Goal: Task Accomplishment & Management: Use online tool/utility

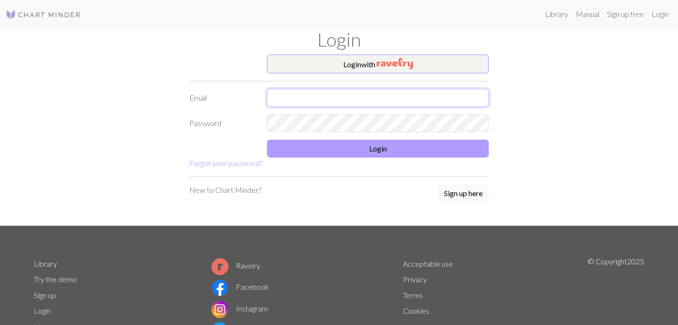
type input "[EMAIL_ADDRESS][DOMAIN_NAME]"
click at [406, 143] on button "Login" at bounding box center [378, 149] width 222 height 18
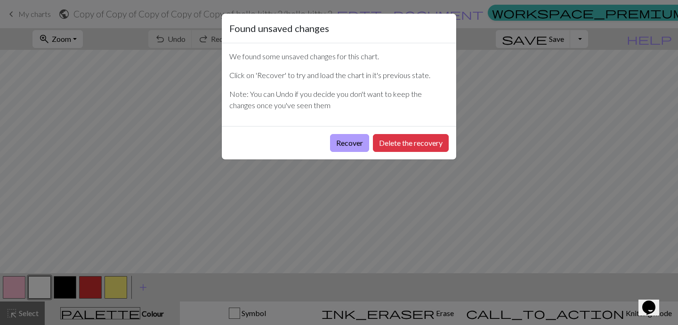
click at [354, 143] on button "Recover" at bounding box center [349, 143] width 39 height 18
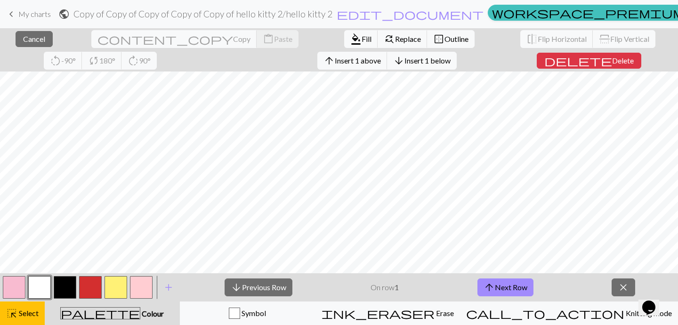
scroll to position [20, 0]
click at [174, 312] on div "palette Colour Colour" at bounding box center [112, 313] width 124 height 12
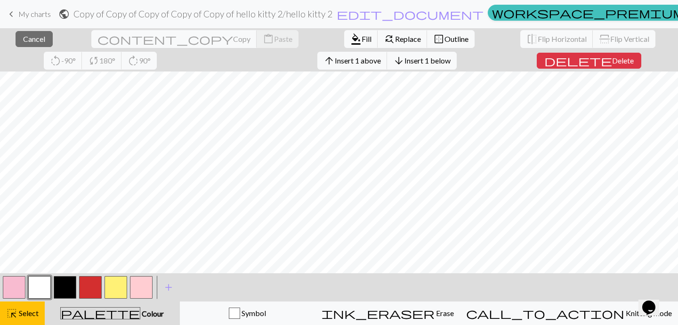
scroll to position [16, 0]
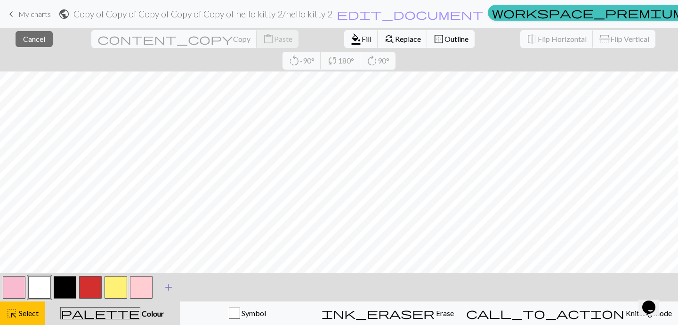
click at [170, 289] on span "add" at bounding box center [168, 287] width 11 height 13
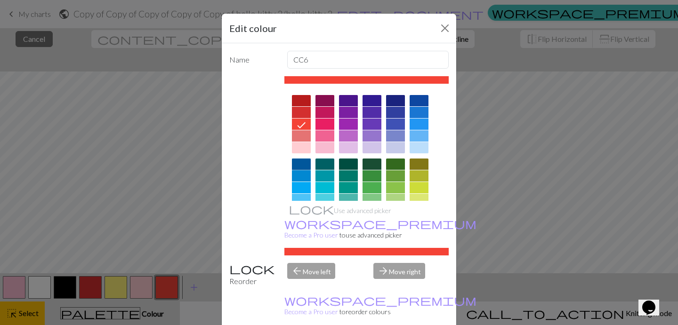
click at [306, 162] on div at bounding box center [301, 164] width 19 height 11
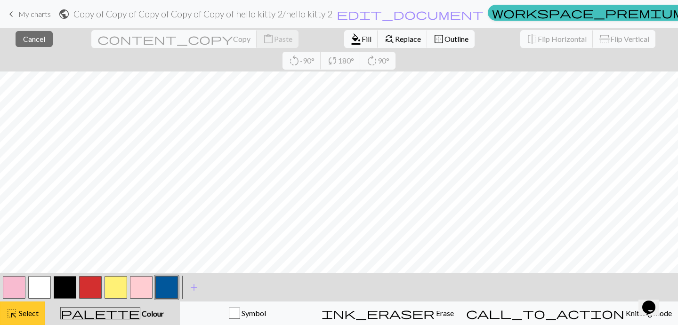
click at [29, 316] on span "Select" at bounding box center [27, 313] width 21 height 9
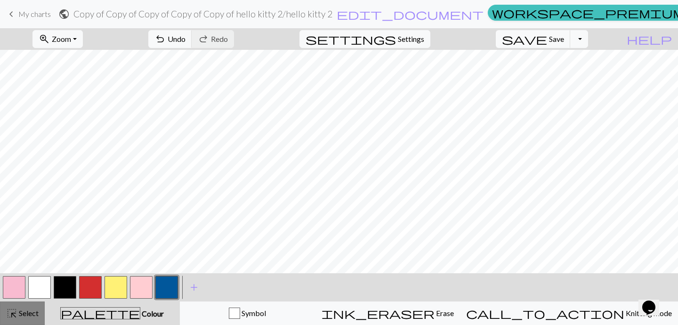
click at [28, 316] on span "Select" at bounding box center [27, 313] width 21 height 9
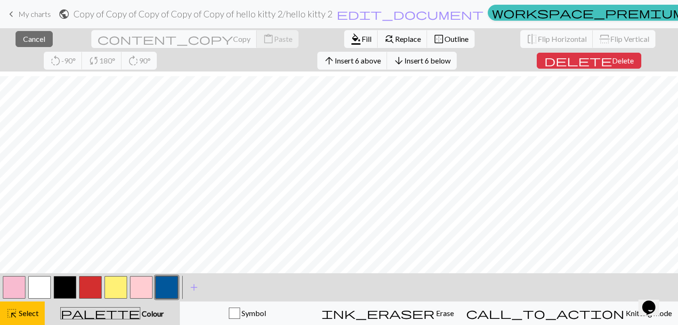
scroll to position [38, 0]
click at [163, 293] on button "button" at bounding box center [166, 287] width 23 height 23
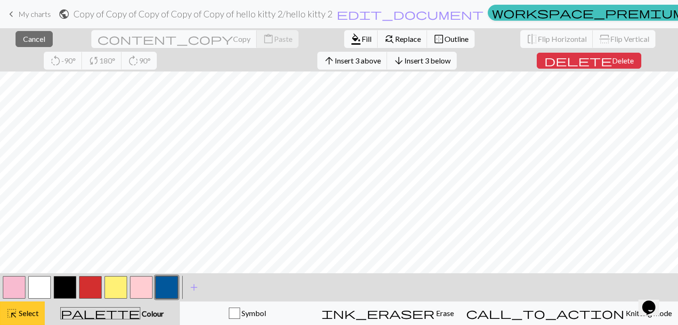
click at [24, 310] on span "Select" at bounding box center [27, 313] width 21 height 9
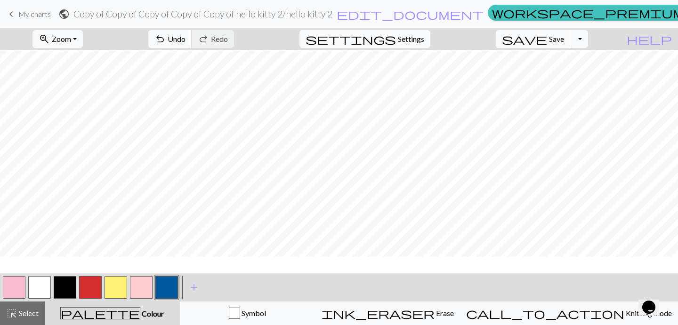
scroll to position [0, 0]
click at [93, 287] on button "button" at bounding box center [90, 287] width 23 height 23
click at [564, 41] on span "Save" at bounding box center [556, 38] width 15 height 9
click at [571, 43] on button "save Save Save" at bounding box center [533, 39] width 75 height 18
click at [406, 38] on body "This website uses cookies to ensure you get the best experience on our website.…" at bounding box center [339, 162] width 678 height 325
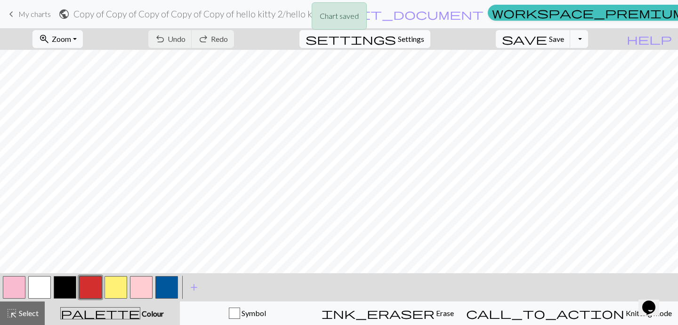
click at [414, 40] on span "Settings" at bounding box center [411, 38] width 26 height 11
select select "aran"
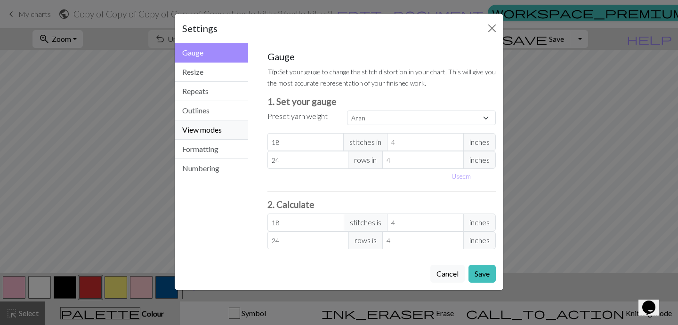
click at [221, 126] on button "View modes" at bounding box center [211, 130] width 73 height 19
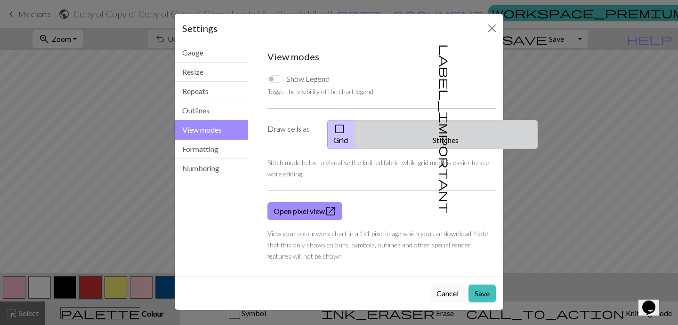
click at [422, 124] on button "label_important Stitches" at bounding box center [446, 134] width 184 height 29
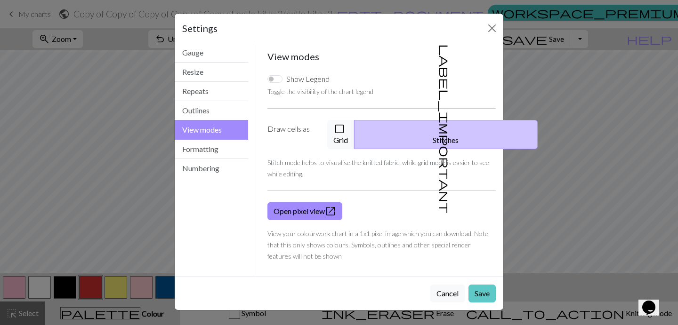
click at [477, 285] on button "Save" at bounding box center [481, 294] width 27 height 18
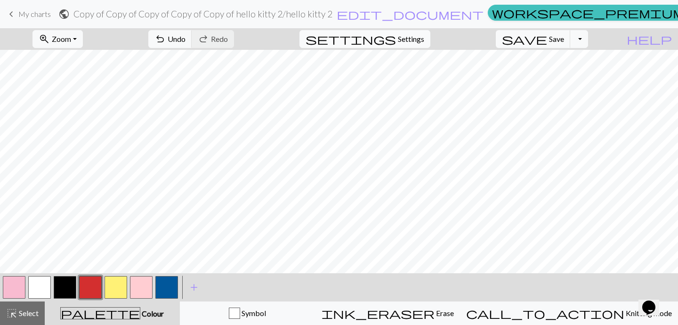
click at [417, 39] on span "Settings" at bounding box center [411, 38] width 26 height 11
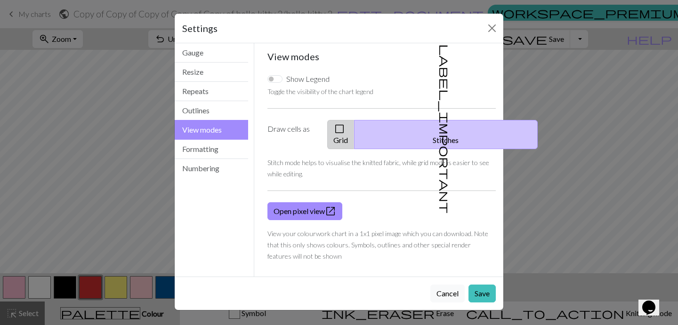
click at [354, 129] on button "check_box_outline_blank Grid" at bounding box center [340, 134] width 27 height 29
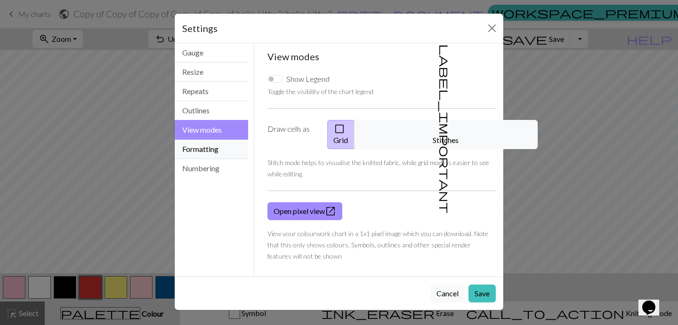
click at [232, 152] on button "Formatting" at bounding box center [211, 149] width 73 height 19
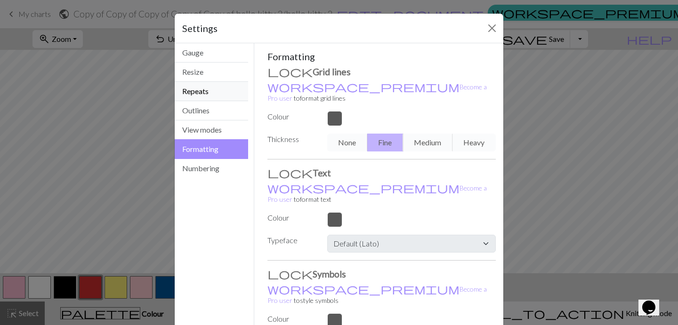
click at [209, 87] on button "Repeats" at bounding box center [211, 91] width 73 height 19
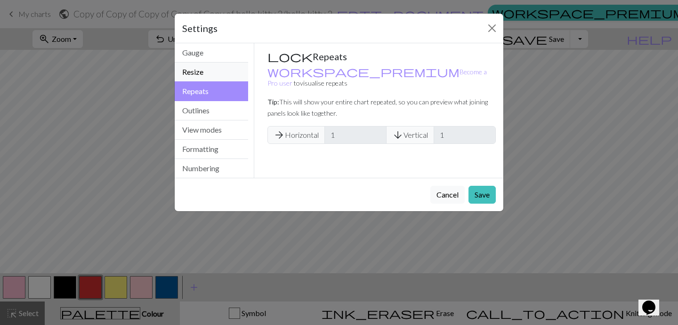
click at [216, 73] on button "Resize" at bounding box center [211, 72] width 73 height 19
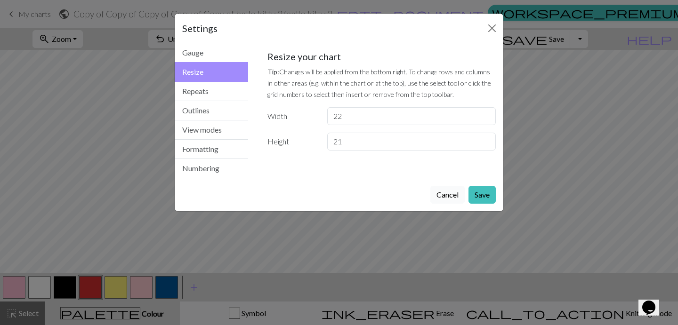
click at [454, 193] on button "Cancel" at bounding box center [447, 195] width 34 height 18
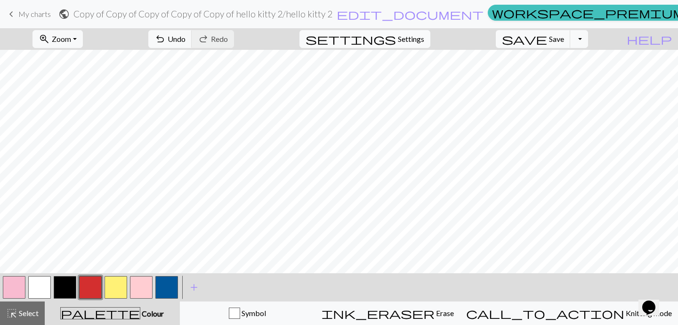
click at [409, 34] on button "settings Settings" at bounding box center [364, 39] width 131 height 18
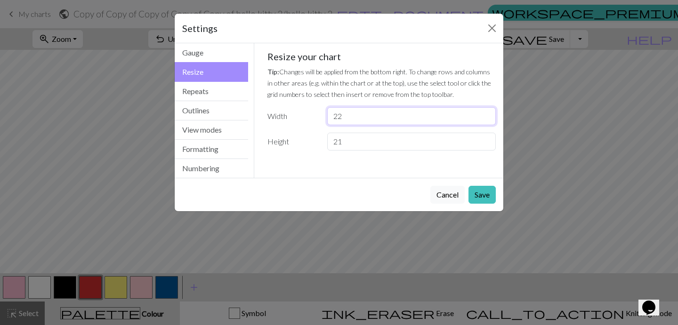
click at [352, 117] on input "22" at bounding box center [411, 116] width 169 height 18
click at [444, 197] on button "Cancel" at bounding box center [447, 195] width 34 height 18
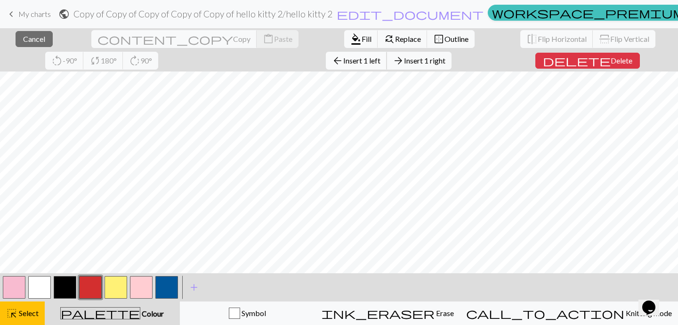
click at [343, 65] on span "Insert 1 left" at bounding box center [361, 60] width 37 height 9
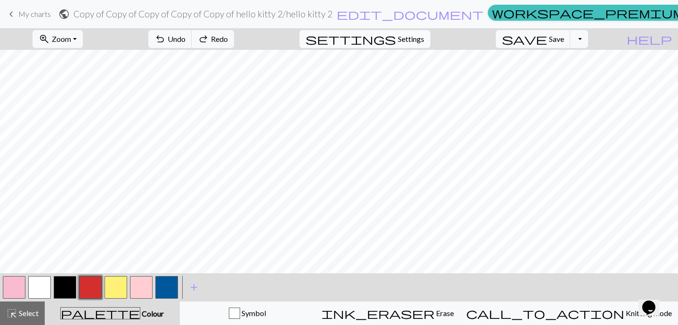
click at [396, 40] on span "settings" at bounding box center [351, 38] width 90 height 13
select select "aran"
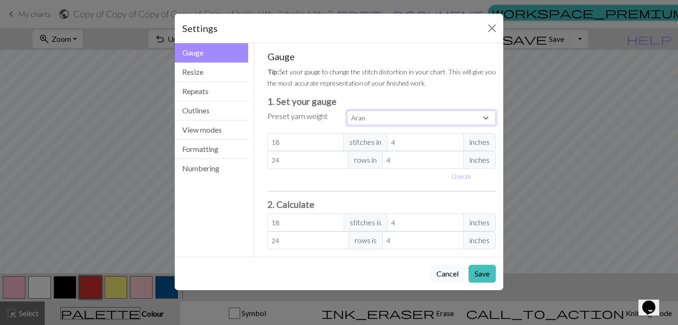
click at [372, 116] on select "Custom Square Lace Light Fingering Fingering Sport Double knit Worsted Aran Bul…" at bounding box center [421, 118] width 149 height 15
click at [404, 225] on input "4" at bounding box center [425, 223] width 77 height 18
type input "0"
type input "4.5"
type input "1"
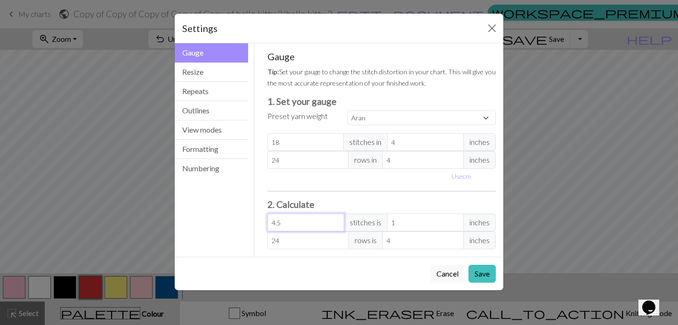
click at [292, 230] on input "4.5" at bounding box center [305, 223] width 77 height 18
type input "4"
type input "0.89"
type input "0"
click at [368, 222] on span "stitches is" at bounding box center [366, 223] width 44 height 18
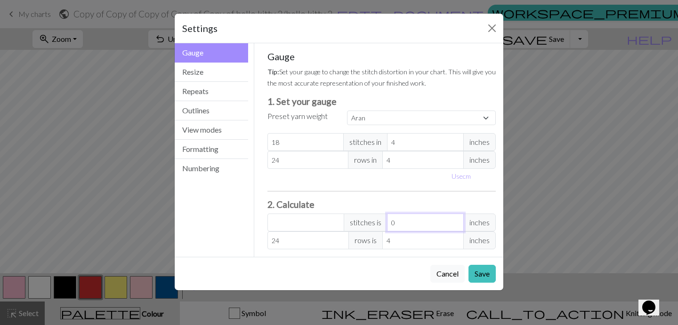
click at [407, 223] on input "0" at bounding box center [425, 223] width 77 height 18
click at [313, 225] on input "number" at bounding box center [305, 223] width 77 height 18
type input "7"
type input "1.56"
type input "79"
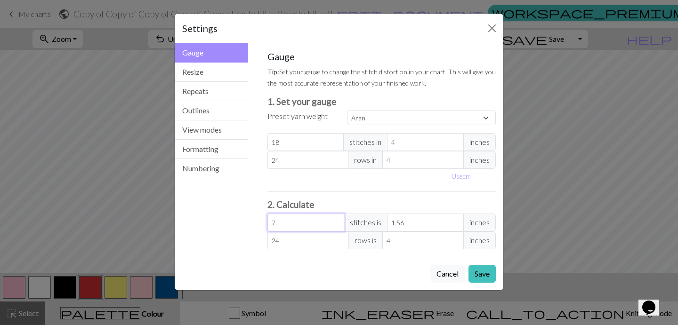
type input "17.56"
type input "799"
type input "177.56"
type input "79"
type input "17.56"
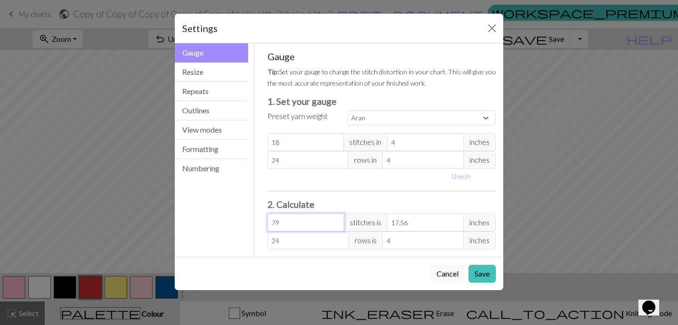
type input "7"
type input "1.56"
type input "0"
click at [316, 144] on input "18" at bounding box center [305, 142] width 77 height 18
click at [368, 123] on select "Custom Square Lace Light Fingering Fingering Sport Double knit Worsted Aran Bul…" at bounding box center [421, 118] width 149 height 15
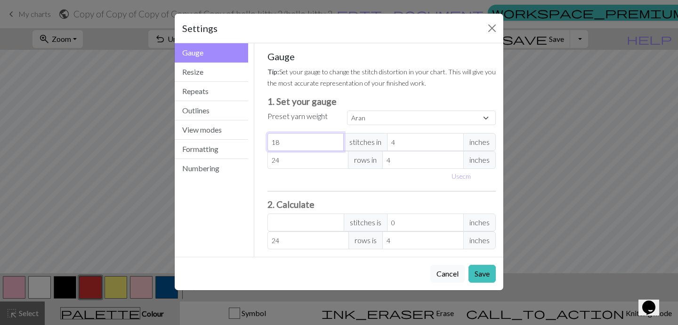
click at [312, 140] on input "18" at bounding box center [305, 142] width 77 height 18
click at [457, 174] on button "Use cm" at bounding box center [461, 176] width 28 height 15
type input "10.16"
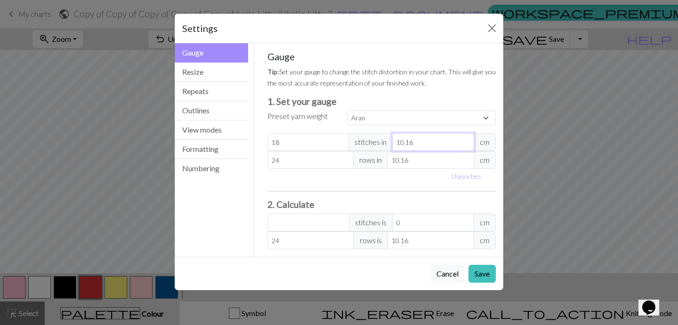
click at [419, 141] on input "10.16" at bounding box center [433, 142] width 82 height 18
select select "custom"
type input "10.1"
type input "0"
type input "1"
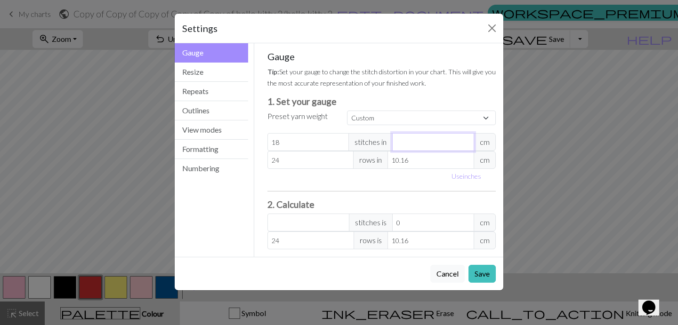
type input "4"
type input "0"
type input "4"
click at [318, 142] on input "18" at bounding box center [308, 142] width 82 height 18
type input "1"
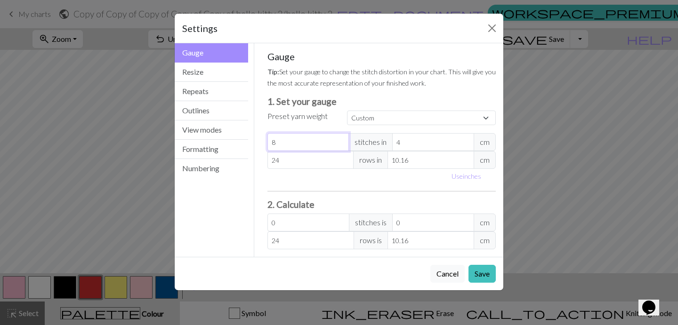
type input "8"
click at [314, 161] on input "24" at bounding box center [310, 160] width 87 height 18
type input "2"
type input "0"
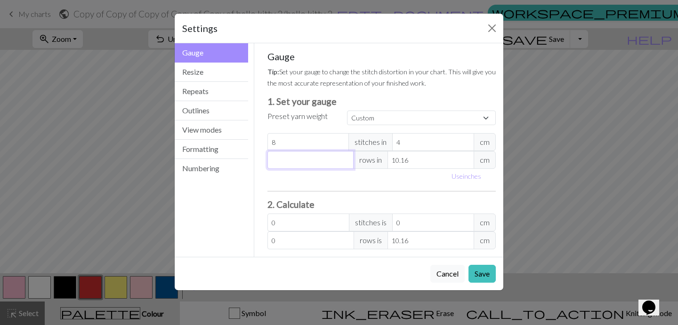
type input "1"
click at [414, 159] on input "10.16" at bounding box center [430, 160] width 87 height 18
type input "10.1"
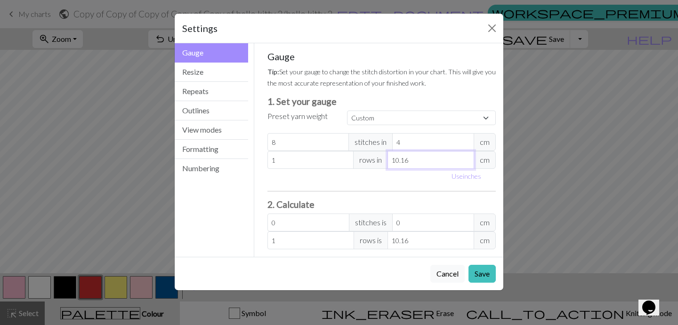
type input "1.01"
type input "10"
type input "1.02"
type input "1"
type input "10.16"
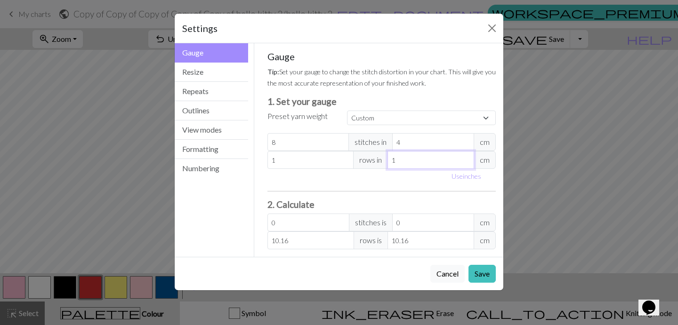
type input "1"
click at [372, 175] on div "Use inches" at bounding box center [382, 176] width 240 height 15
click at [316, 223] on input "0" at bounding box center [308, 223] width 82 height 18
type input "03"
type input "1.5"
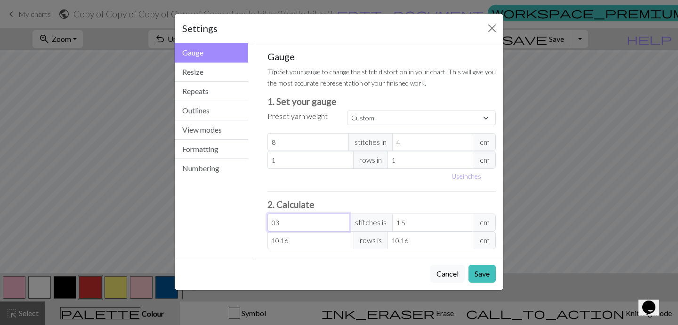
type input "034"
type input "17"
type input "03"
type input "1.5"
type input "0"
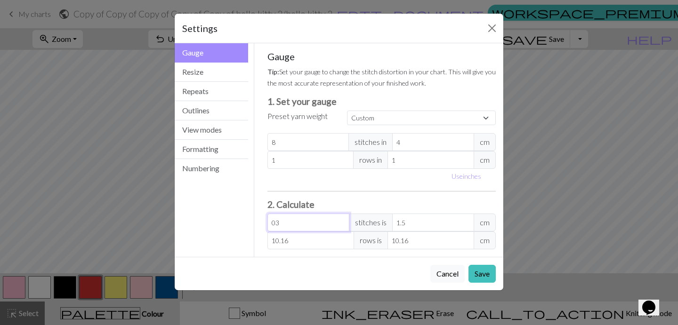
type input "0"
type input "3"
type input "1.5"
type input "34"
type input "17"
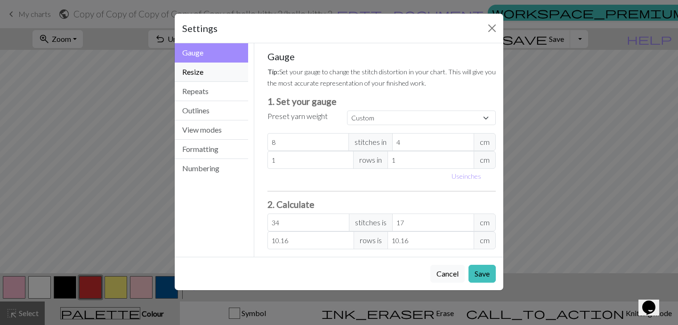
click at [214, 77] on button "Resize" at bounding box center [211, 72] width 73 height 19
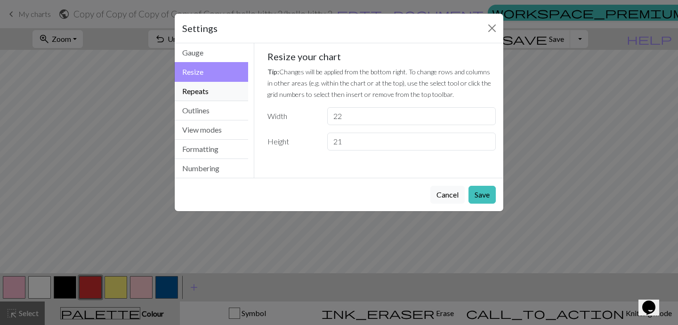
click at [221, 88] on button "Repeats" at bounding box center [211, 91] width 73 height 19
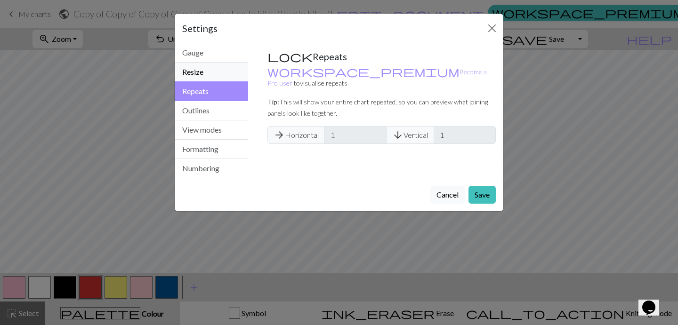
click at [225, 69] on button "Resize" at bounding box center [211, 72] width 73 height 19
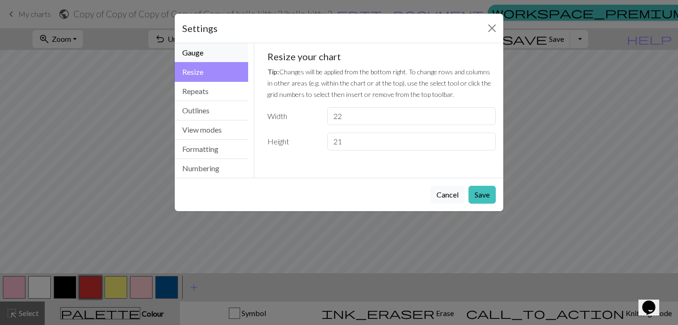
click at [223, 57] on button "Gauge" at bounding box center [211, 52] width 73 height 19
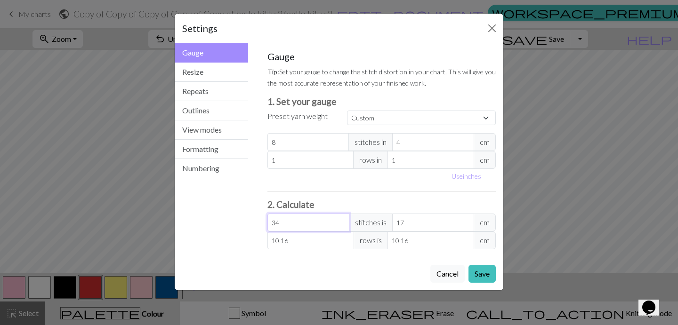
click at [294, 219] on input "34" at bounding box center [308, 223] width 82 height 18
type input "3"
type input "1.5"
type input "0"
type input "6"
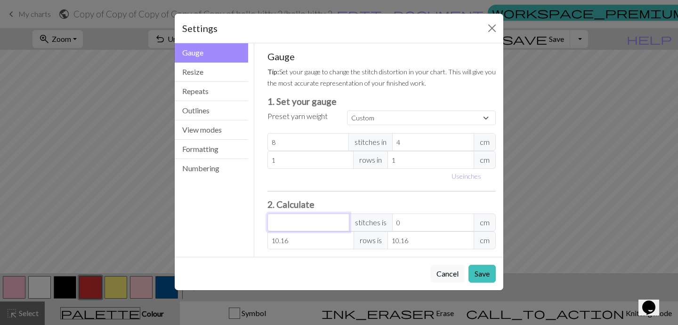
type input "3"
type input "68"
type input "34"
type input "6"
type input "3"
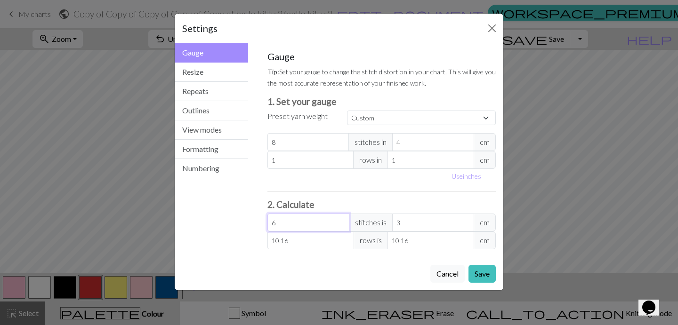
type input "0"
type input "2"
type input "1"
type input "23"
type input "11.5"
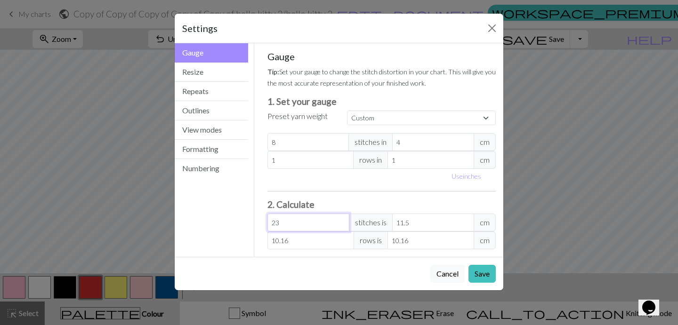
type input "23"
click at [305, 247] on input "10.16" at bounding box center [310, 241] width 87 height 18
type input "10.1"
type input "10"
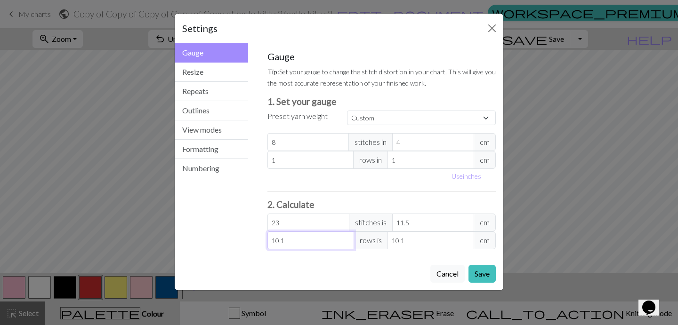
type input "10"
type input "1"
type input "0"
click at [313, 226] on input "23" at bounding box center [308, 223] width 82 height 18
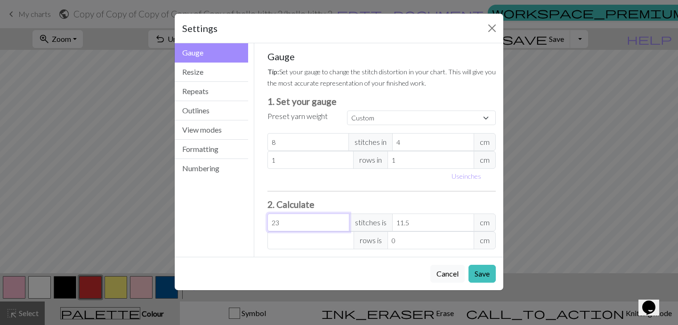
type input "2"
type input "1"
type input "0"
type input "5"
type input "2.5"
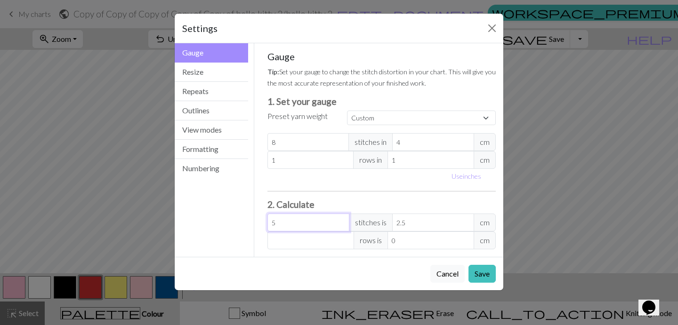
type input "50"
type input "25"
type input "5"
type input "2.5"
type input "0"
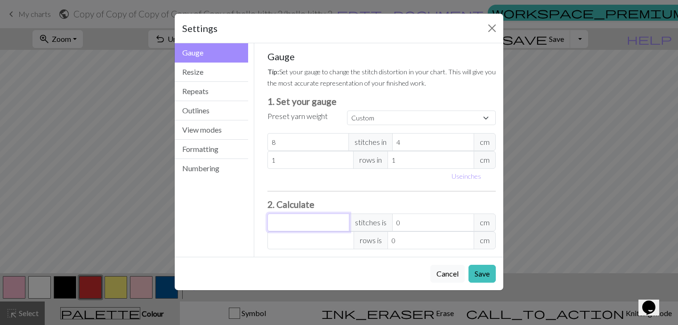
type input "4"
type input "2"
type input "48"
type input "24"
type input "4"
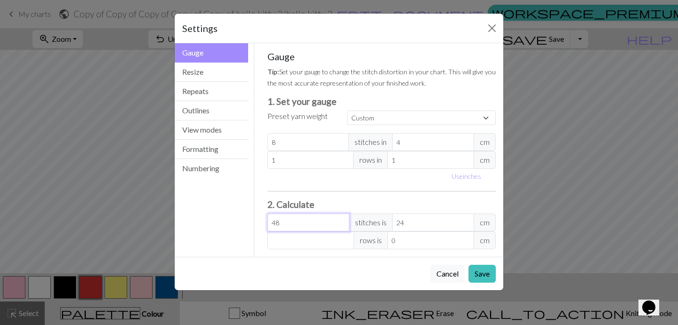
type input "2"
type input "0"
type input "4"
type input "2"
type input "45"
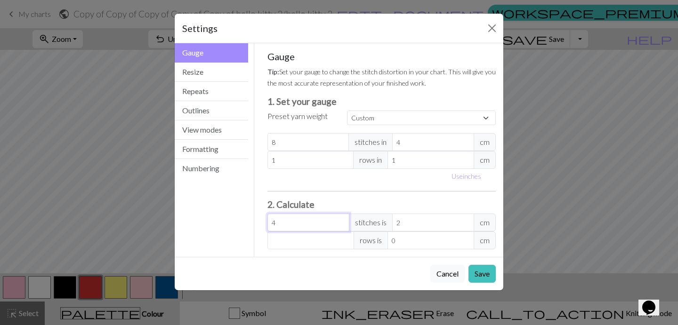
type input "22.5"
type input "45"
click at [319, 248] on input "number" at bounding box center [310, 241] width 87 height 18
type input "3"
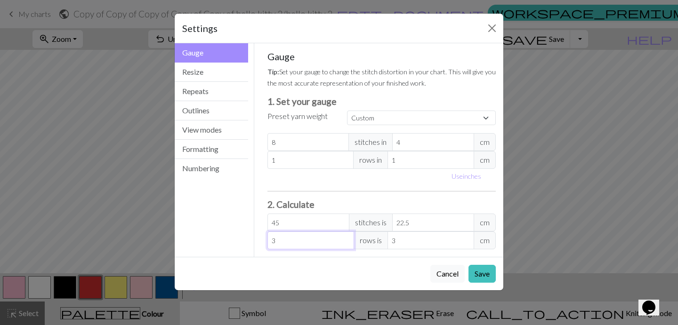
type input "34"
click at [340, 201] on h3 "2. Calculate" at bounding box center [381, 204] width 229 height 11
click at [286, 241] on input "34" at bounding box center [310, 241] width 87 height 18
type input "3"
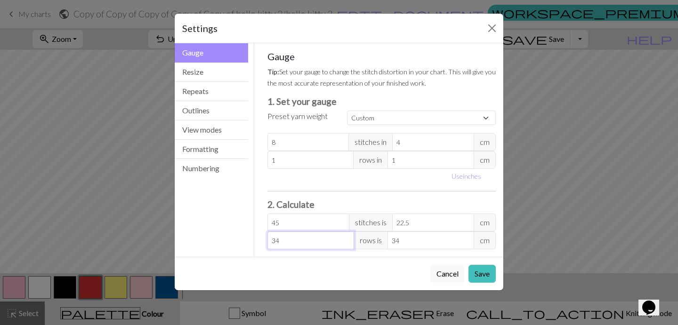
type input "3"
type input "31"
click at [476, 274] on button "Save" at bounding box center [481, 274] width 27 height 18
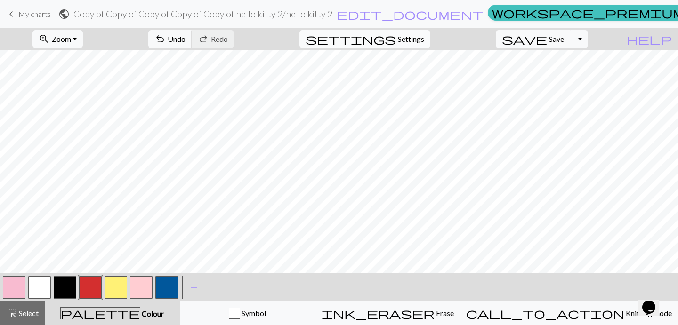
click at [417, 38] on span "Settings" at bounding box center [411, 38] width 26 height 11
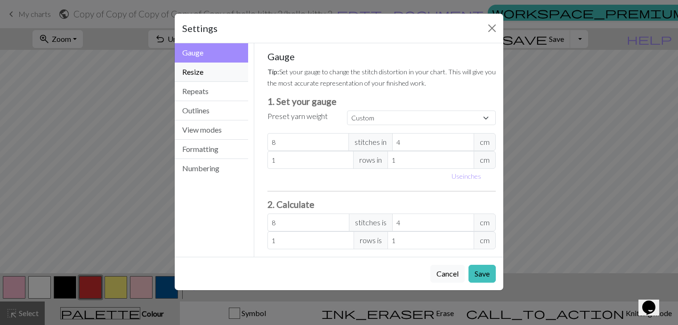
click at [229, 72] on button "Resize" at bounding box center [211, 72] width 73 height 19
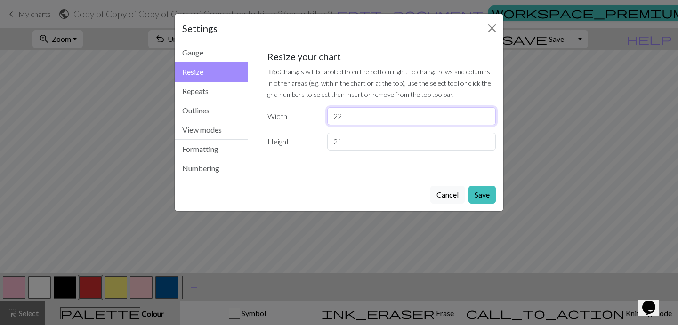
click at [346, 114] on input "22" at bounding box center [411, 116] width 169 height 18
type input "2"
type input "34"
click at [357, 145] on input "21" at bounding box center [411, 142] width 169 height 18
type input "2"
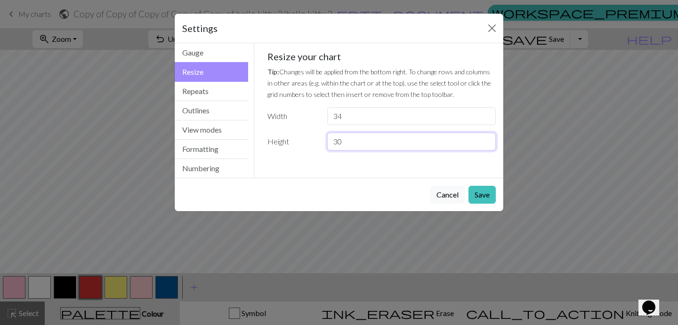
type input "30"
click at [484, 199] on button "Save" at bounding box center [481, 195] width 27 height 18
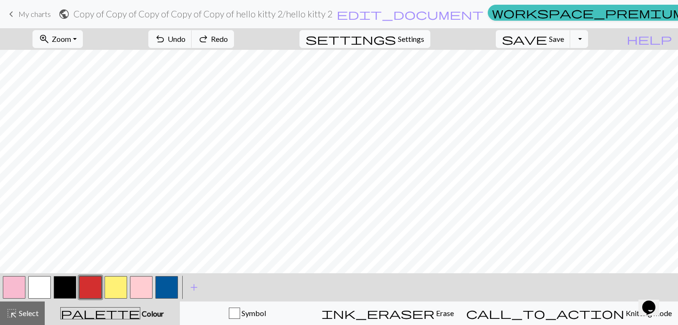
click at [409, 35] on button "settings Settings" at bounding box center [364, 39] width 131 height 18
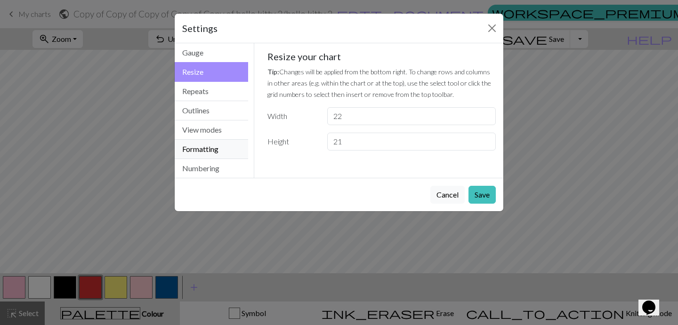
click at [218, 149] on button "Formatting" at bounding box center [211, 149] width 73 height 19
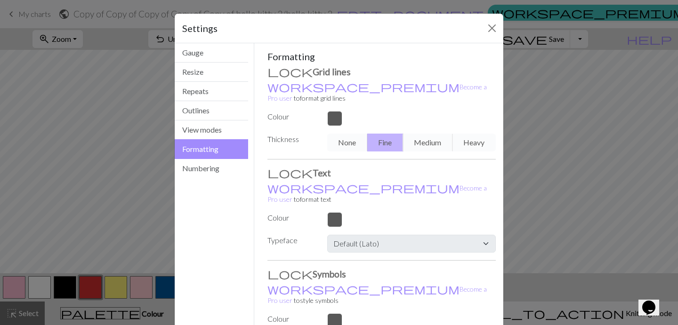
scroll to position [57, 0]
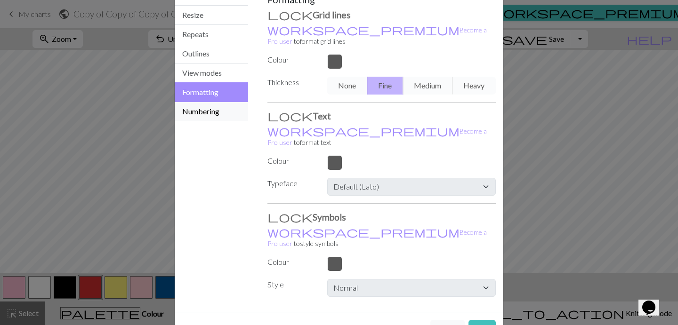
click at [219, 113] on button "Numbering" at bounding box center [211, 111] width 73 height 19
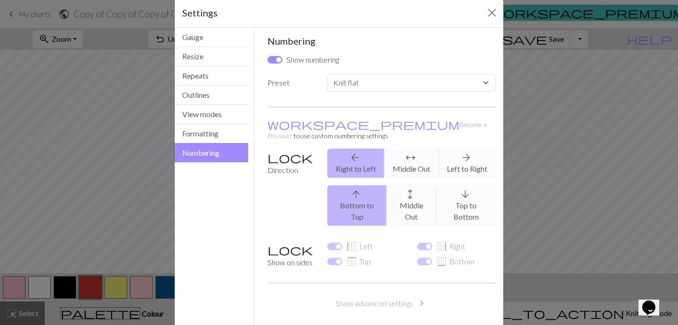
scroll to position [42, 0]
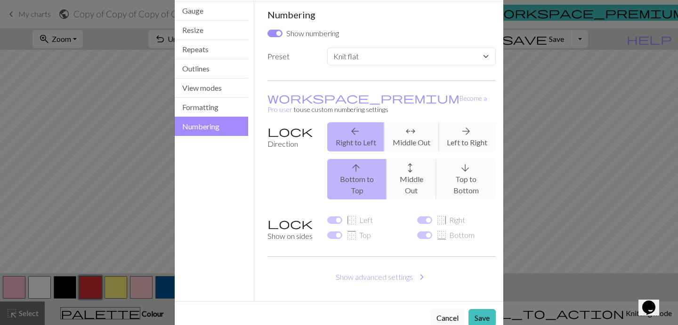
click at [359, 128] on div "arrow_back Right to Left arrows_outward Middle Out arrow_forward Left to Right" at bounding box center [412, 136] width 180 height 29
click at [359, 166] on div "arrow_upward Bottom to Top arrows_outward Middle Out arrow_downward Top to Bott…" at bounding box center [412, 179] width 180 height 40
click at [421, 133] on div "arrow_back Right to Left arrows_outward Middle Out arrow_forward Left to Right" at bounding box center [412, 136] width 180 height 29
click at [460, 122] on div "arrow_back Right to Left arrows_outward Middle Out arrow_forward Left to Right" at bounding box center [412, 136] width 180 height 29
click at [274, 122] on label "Direction" at bounding box center [292, 164] width 60 height 85
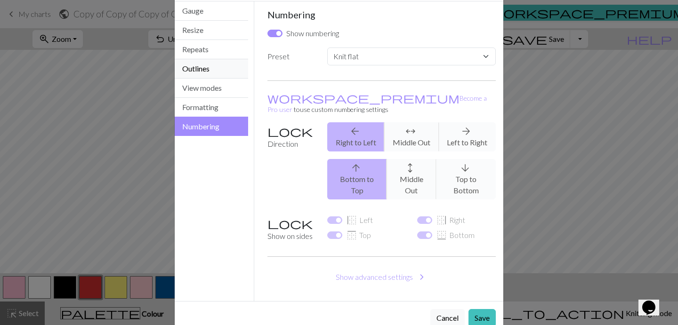
click at [223, 68] on button "Outlines" at bounding box center [211, 68] width 73 height 19
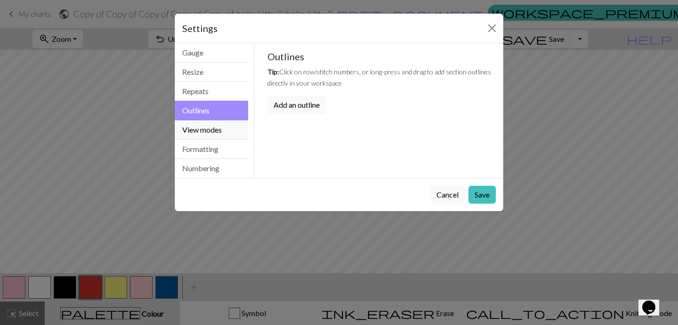
click at [213, 129] on button "View modes" at bounding box center [211, 130] width 73 height 19
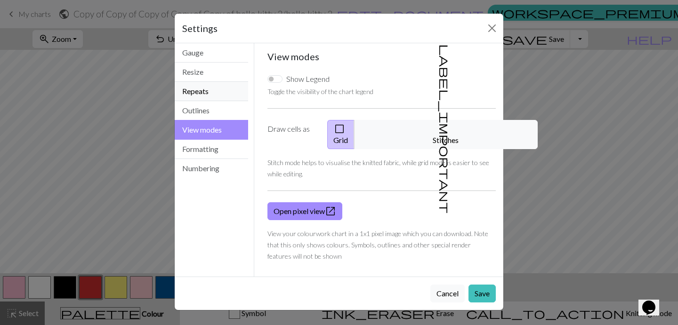
click at [217, 87] on button "Repeats" at bounding box center [211, 91] width 73 height 19
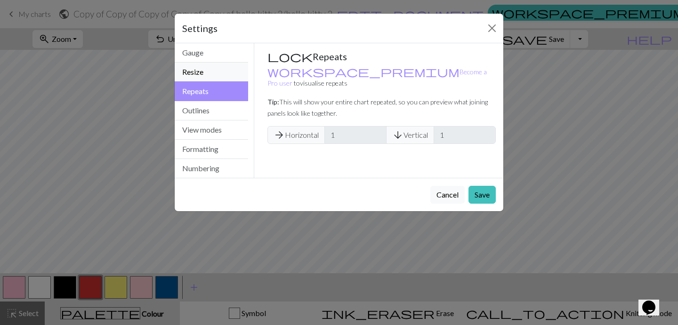
click at [217, 72] on button "Resize" at bounding box center [211, 72] width 73 height 19
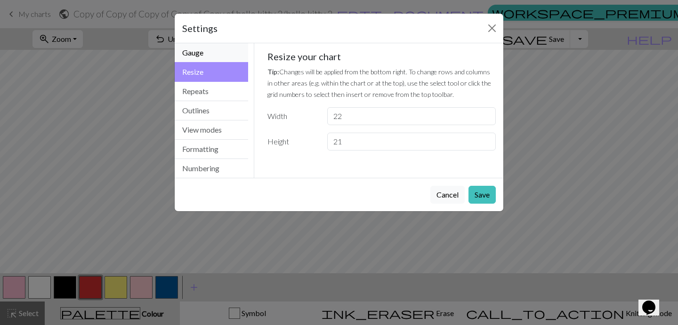
click at [215, 53] on button "Gauge" at bounding box center [211, 52] width 73 height 19
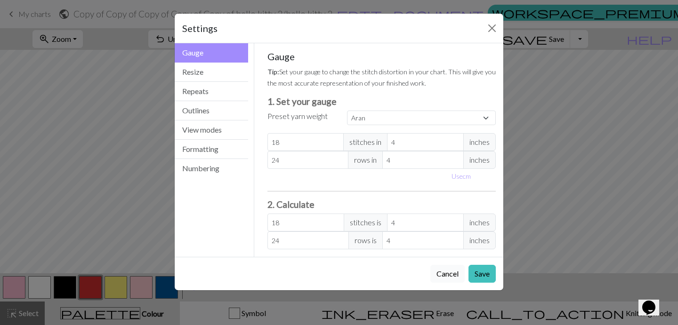
click at [446, 272] on button "Cancel" at bounding box center [447, 274] width 34 height 18
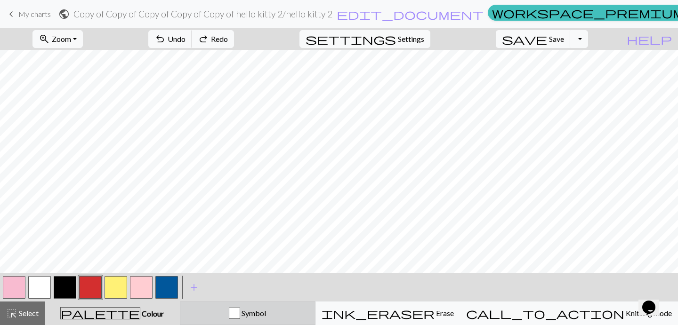
click at [309, 314] on div "Symbol" at bounding box center [247, 313] width 123 height 11
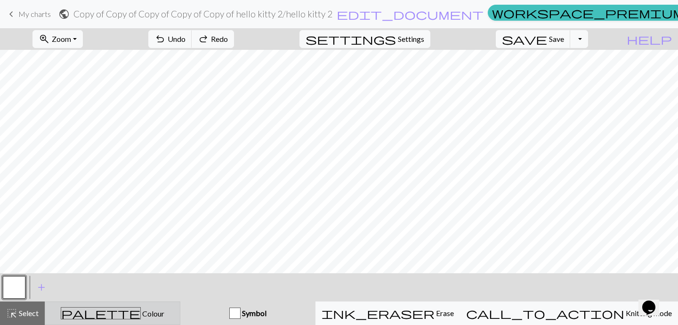
click at [166, 310] on div "palette Colour Colour" at bounding box center [112, 313] width 123 height 12
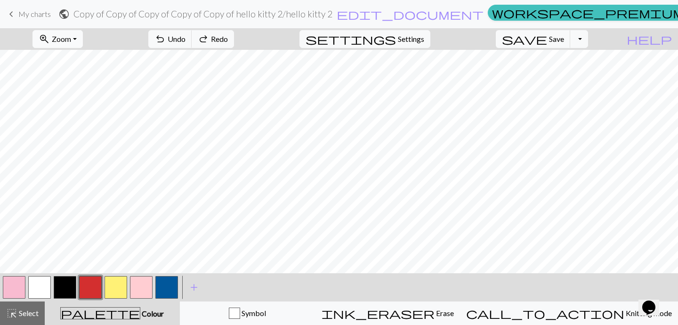
click at [83, 33] on button "zoom_in Zoom Zoom" at bounding box center [57, 39] width 50 height 18
click at [102, 72] on button "Fit width" at bounding box center [70, 74] width 74 height 15
click at [71, 38] on span "Zoom" at bounding box center [61, 38] width 19 height 9
click at [82, 125] on button "100%" at bounding box center [70, 128] width 74 height 15
click at [588, 33] on button "Toggle Dropdown" at bounding box center [579, 39] width 18 height 18
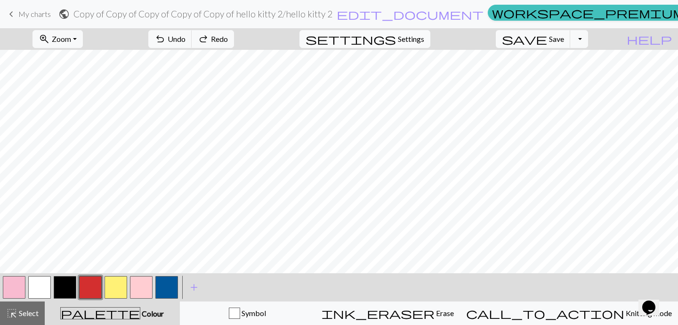
click at [424, 37] on span "Settings" at bounding box center [411, 38] width 26 height 11
select select "aran"
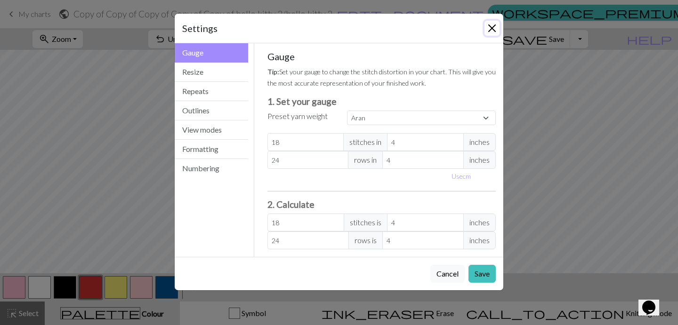
click at [490, 24] on button "Close" at bounding box center [491, 28] width 15 height 15
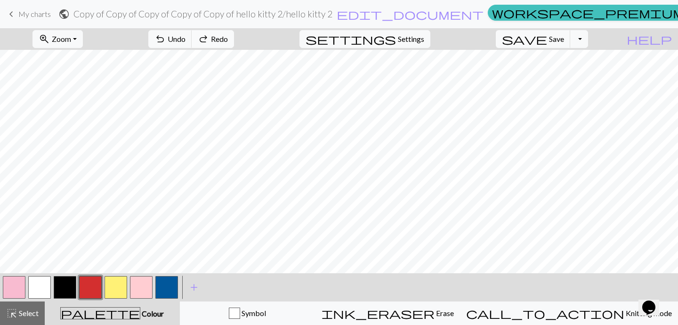
click at [228, 37] on span "Redo" at bounding box center [219, 38] width 17 height 9
click at [185, 39] on span "Undo" at bounding box center [177, 38] width 18 height 9
click at [396, 40] on span "settings" at bounding box center [351, 38] width 90 height 13
select select "aran"
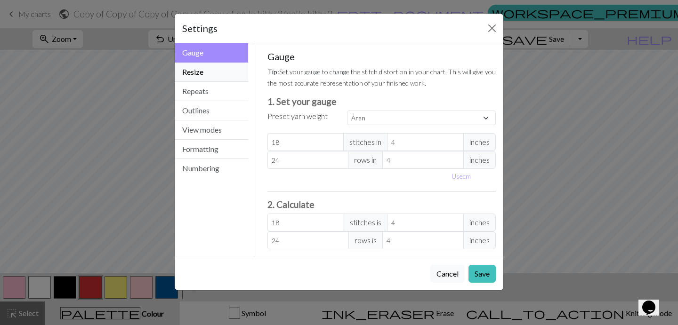
click at [194, 74] on button "Resize" at bounding box center [211, 72] width 73 height 19
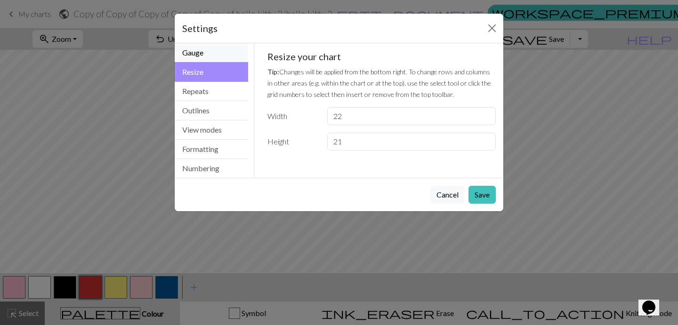
click at [205, 57] on button "Gauge" at bounding box center [211, 52] width 73 height 19
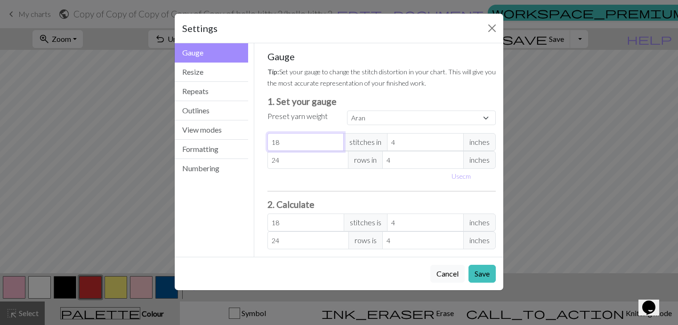
click at [312, 142] on input "18" at bounding box center [305, 142] width 77 height 18
click at [459, 178] on button "Use cm" at bounding box center [461, 176] width 28 height 15
type input "10.16"
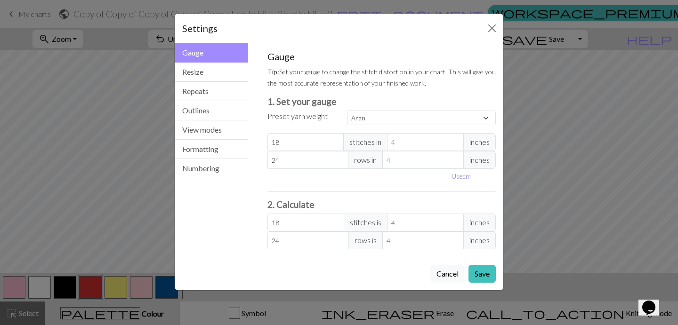
type input "10.16"
click at [313, 144] on input "18" at bounding box center [308, 142] width 82 height 18
select select "custom"
type input "1"
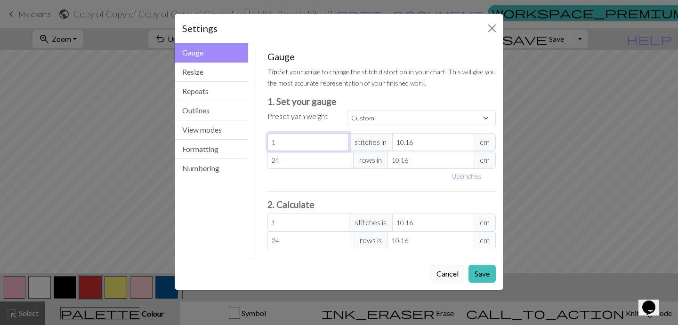
type input "0"
type input "8"
click at [425, 146] on input "10.16" at bounding box center [433, 142] width 82 height 18
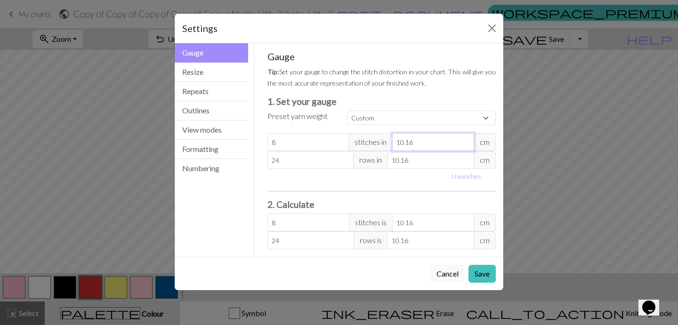
type input "10.1"
type input "8.05"
type input "10"
type input "8.13"
type input "1"
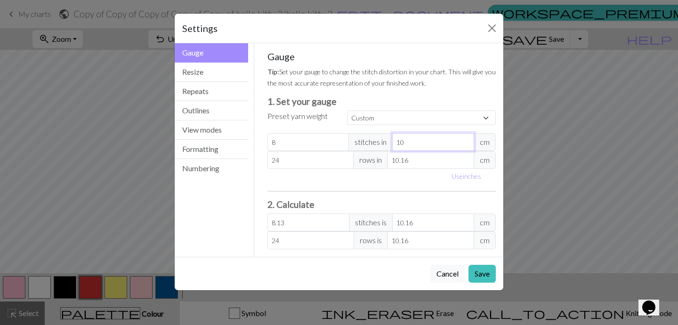
type input "81.28"
type input "4"
type input "20.32"
type input "4"
click at [300, 160] on input "24" at bounding box center [310, 160] width 87 height 18
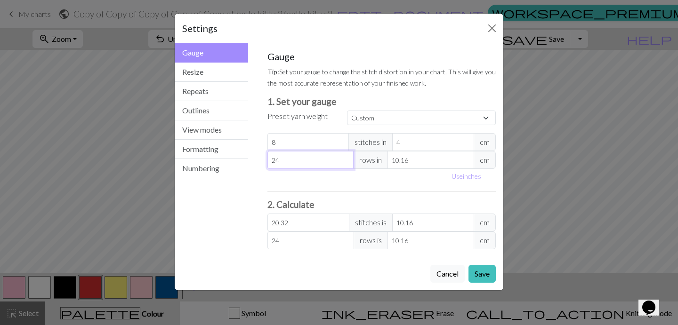
type input "2"
type input "0"
type input "1"
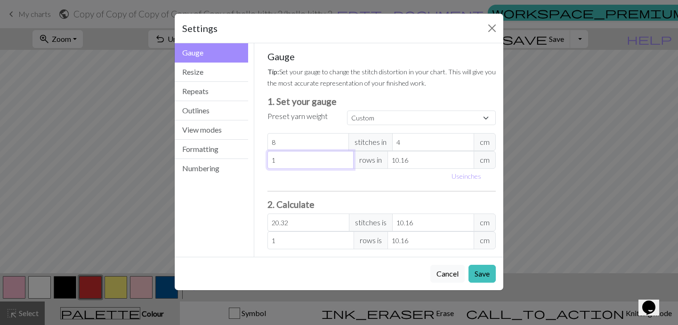
type input "1"
drag, startPoint x: 415, startPoint y: 156, endPoint x: 364, endPoint y: 155, distance: 50.4
click at [364, 156] on div "1 rows in 10.16 cm" at bounding box center [381, 160] width 229 height 18
type input "1"
type input "10.16"
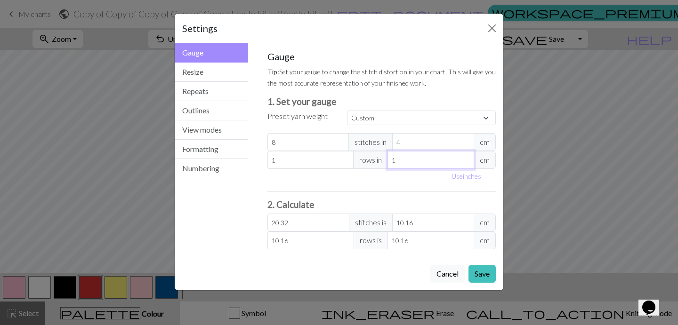
type input "1"
drag, startPoint x: 308, startPoint y: 222, endPoint x: 240, endPoint y: 222, distance: 68.3
click at [240, 222] on div "Gauge Gauge Resize Repeats Outlines View modes Formatting Numbering Gauge Resiz…" at bounding box center [339, 150] width 340 height 214
drag, startPoint x: 416, startPoint y: 224, endPoint x: 375, endPoint y: 224, distance: 41.0
click at [375, 224] on div "20.32 stitches is 10.16 cm" at bounding box center [381, 223] width 229 height 18
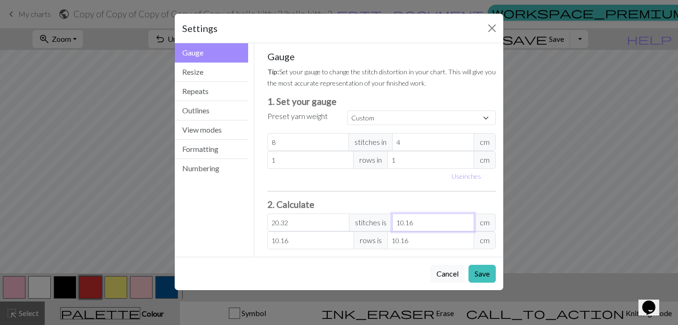
type input "0"
type input "6"
type input "3"
type input "64"
type input "32"
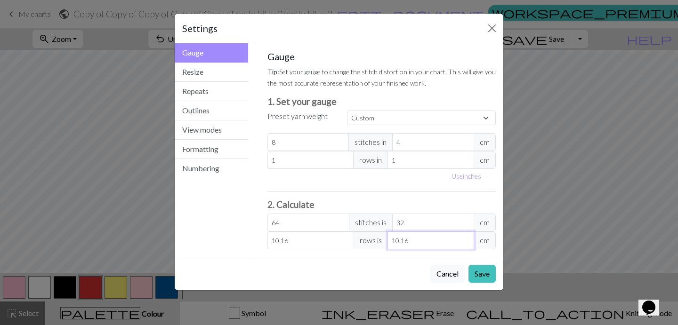
click at [417, 236] on input "10.16" at bounding box center [430, 241] width 87 height 18
drag, startPoint x: 416, startPoint y: 240, endPoint x: 358, endPoint y: 240, distance: 57.9
click at [358, 240] on div "10.16 rows is 10.16 cm" at bounding box center [381, 241] width 229 height 18
type input "0"
type input "2"
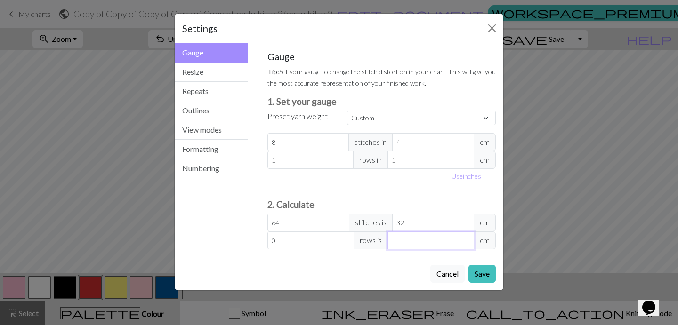
type input "2"
type input "23"
click at [477, 272] on button "Save" at bounding box center [481, 274] width 27 height 18
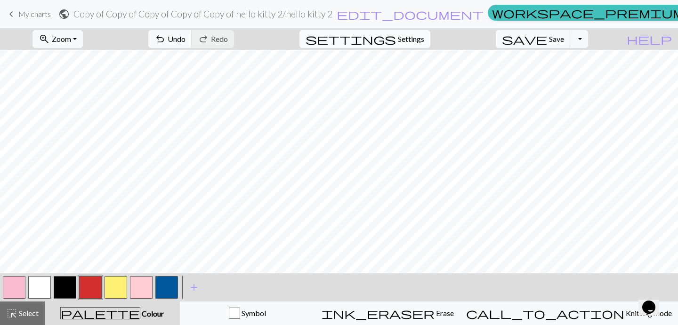
click at [417, 34] on span "Settings" at bounding box center [411, 38] width 26 height 11
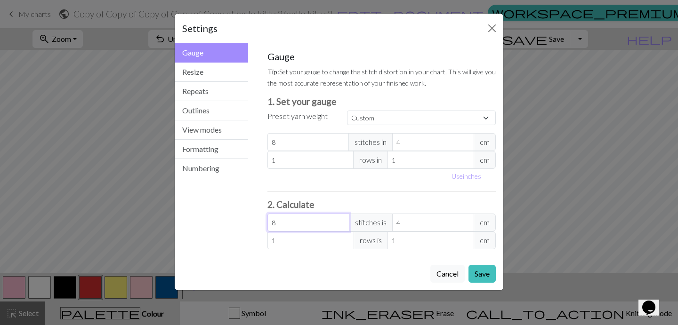
click at [318, 217] on input "8" at bounding box center [308, 223] width 82 height 18
click at [413, 224] on input "4" at bounding box center [433, 223] width 82 height 18
type input "0"
type input "4"
type input "2"
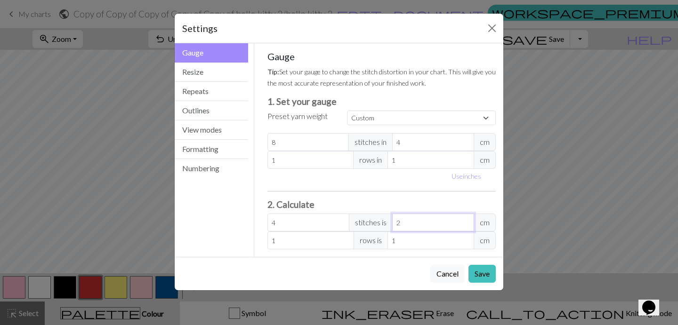
type input "46"
type input "23"
click at [401, 245] on input "1" at bounding box center [430, 241] width 87 height 18
type input "0"
type input "3"
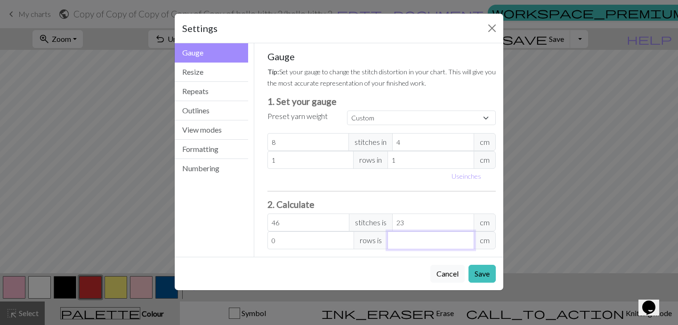
type input "3"
type input "34"
type input "3"
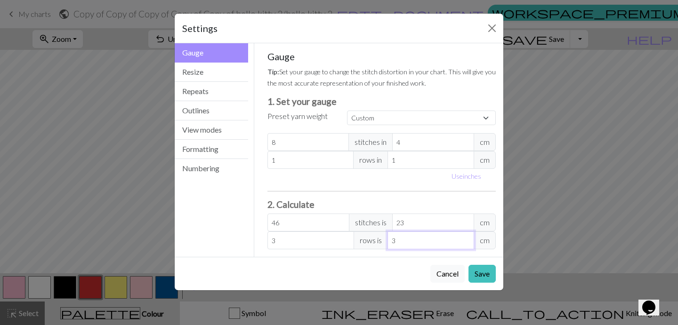
type input "32"
type input "3"
type input "33"
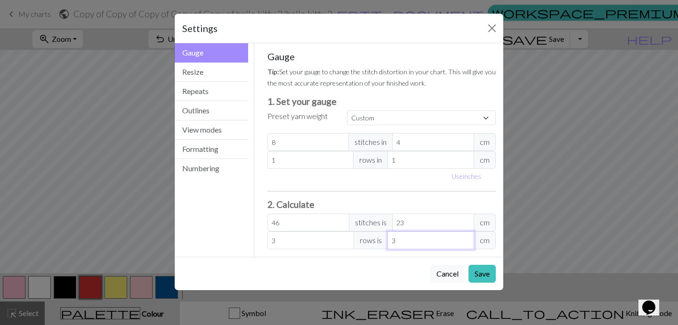
type input "33"
type input "3"
type input "32"
click at [482, 273] on button "Save" at bounding box center [481, 274] width 27 height 18
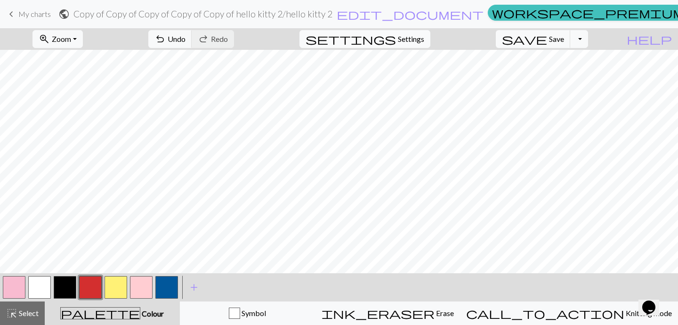
click at [396, 38] on span "settings" at bounding box center [351, 38] width 90 height 13
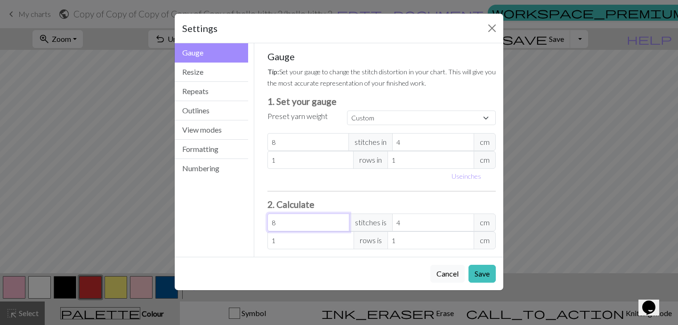
click at [307, 224] on input "8" at bounding box center [308, 223] width 82 height 18
click at [414, 218] on input "4" at bounding box center [433, 223] width 82 height 18
click at [422, 242] on input "1" at bounding box center [430, 241] width 87 height 18
click at [482, 270] on button "Save" at bounding box center [481, 274] width 27 height 18
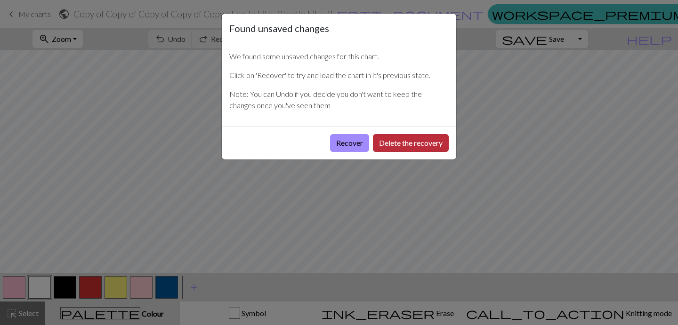
click at [378, 141] on button "Delete the recovery" at bounding box center [411, 143] width 76 height 18
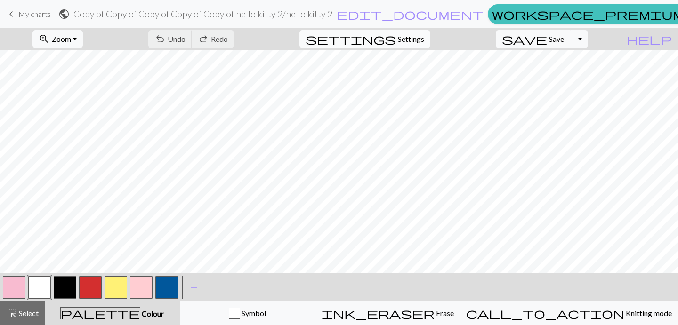
click at [396, 32] on span "settings" at bounding box center [351, 38] width 90 height 13
select select "aran"
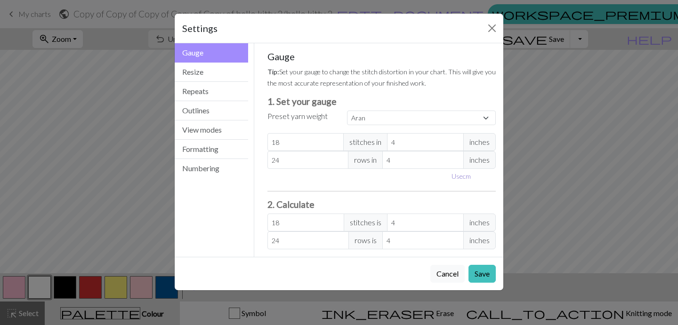
click at [456, 177] on button "Use cm" at bounding box center [461, 176] width 28 height 15
type input "10.16"
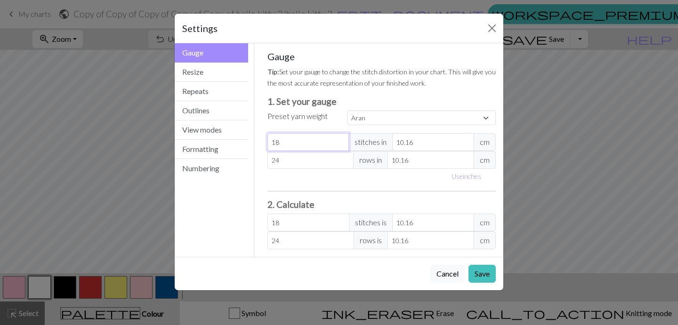
click at [320, 150] on input "18" at bounding box center [308, 142] width 82 height 18
drag, startPoint x: 419, startPoint y: 146, endPoint x: 364, endPoint y: 145, distance: 54.6
click at [366, 145] on div "18 stitches in 10.16 cm" at bounding box center [381, 142] width 229 height 18
select select "custom"
type input "4"
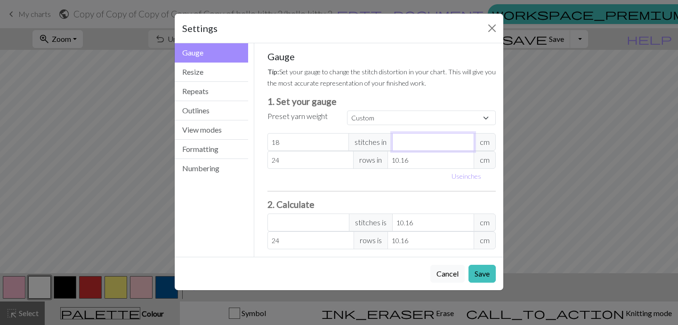
type input "45.72"
type input "4"
drag, startPoint x: 283, startPoint y: 143, endPoint x: 256, endPoint y: 143, distance: 27.8
click at [256, 143] on div "Gauge Tip: Set your gauge to change the stitch distortion in your chart. This w…" at bounding box center [381, 150] width 255 height 214
type input "0"
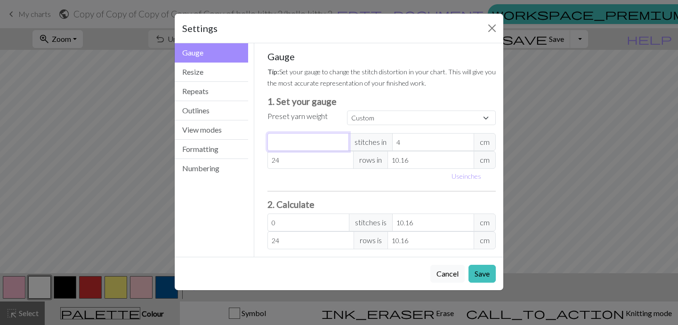
type input "8"
type input "20.32"
type input "8"
drag, startPoint x: 419, startPoint y: 164, endPoint x: 363, endPoint y: 164, distance: 55.5
click at [364, 164] on div "24 rows in 10.16 cm" at bounding box center [381, 160] width 229 height 18
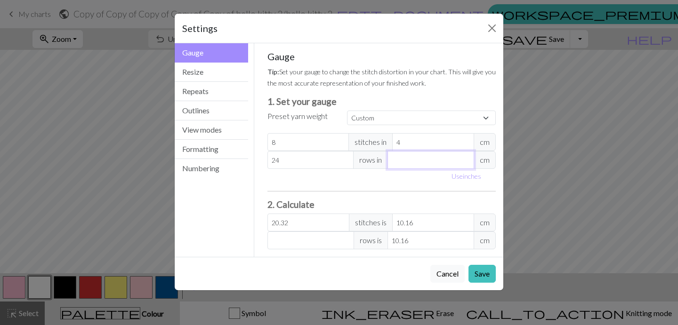
type input "1"
type input "243.84"
type input "1"
drag, startPoint x: 288, startPoint y: 162, endPoint x: 241, endPoint y: 162, distance: 47.5
click at [241, 162] on div "Gauge Gauge Resize Repeats Outlines View modes Formatting Numbering Gauge Resiz…" at bounding box center [339, 150] width 340 height 214
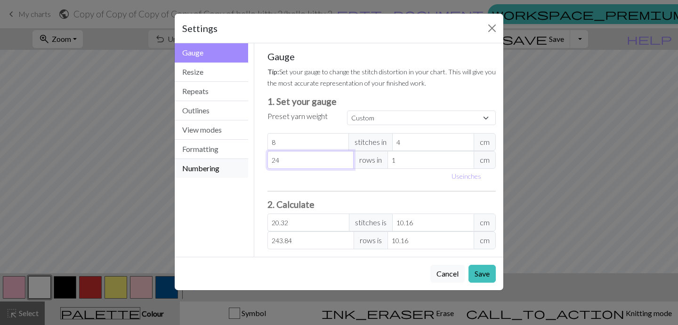
type input "0"
type input "1"
type input "10.16"
type input "1"
drag, startPoint x: 422, startPoint y: 222, endPoint x: 344, endPoint y: 222, distance: 78.1
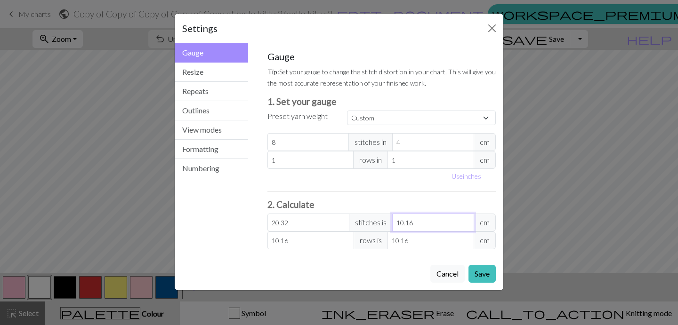
click at [346, 222] on div "20.32 stitches is 10.16 cm" at bounding box center [381, 223] width 229 height 18
type input "0"
type input "4"
type input "2"
type input "46"
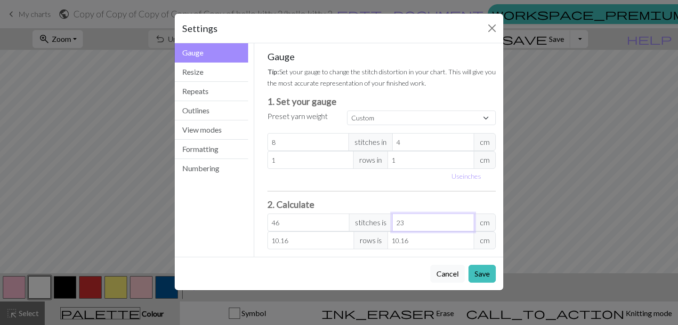
type input "23"
drag, startPoint x: 419, startPoint y: 237, endPoint x: 386, endPoint y: 237, distance: 33.0
click at [386, 237] on div "10.16 rows is 10.16 cm" at bounding box center [381, 241] width 229 height 18
type input "0"
type input "3"
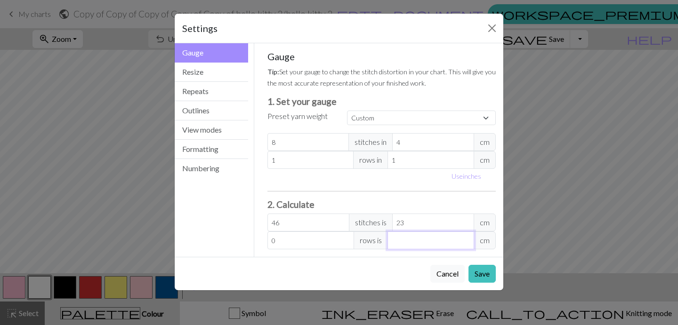
type input "3"
type input "32"
click at [220, 72] on button "Resize" at bounding box center [211, 72] width 73 height 19
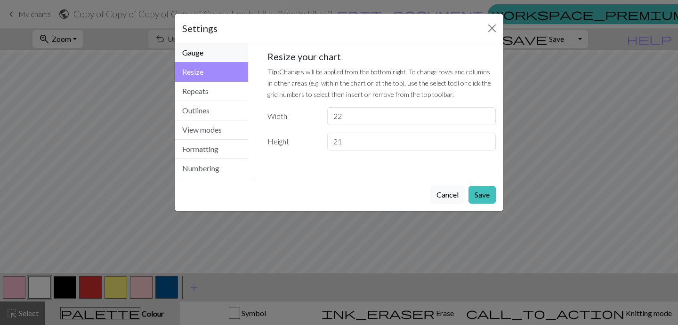
click at [209, 47] on button "Gauge" at bounding box center [211, 52] width 73 height 19
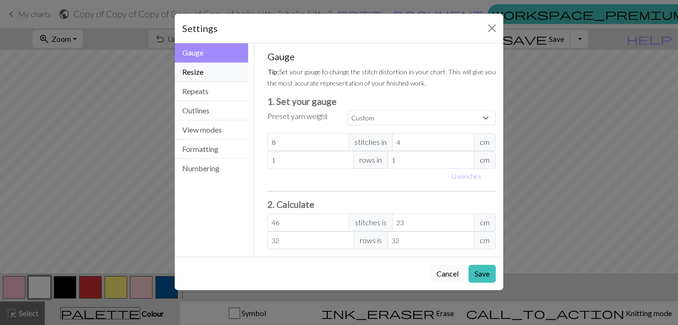
click at [211, 65] on button "Resize" at bounding box center [211, 72] width 73 height 19
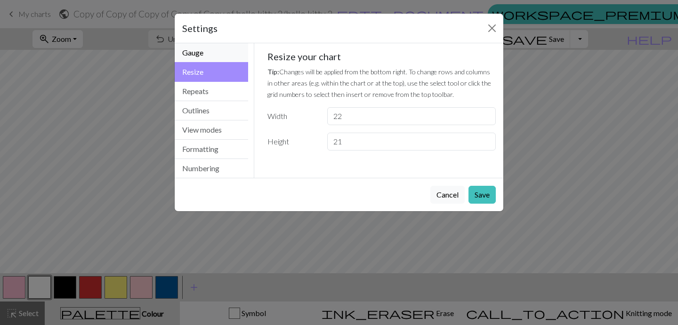
click at [198, 53] on button "Gauge" at bounding box center [211, 52] width 73 height 19
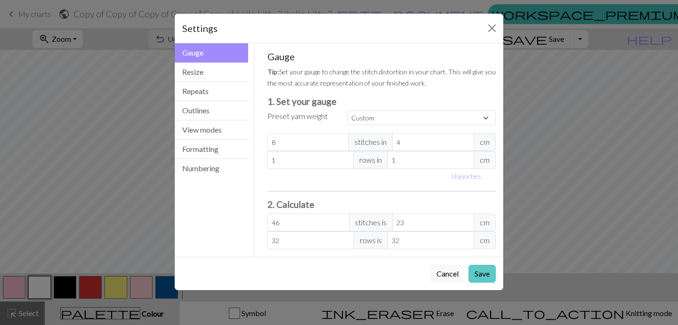
click at [488, 272] on button "Save" at bounding box center [481, 274] width 27 height 18
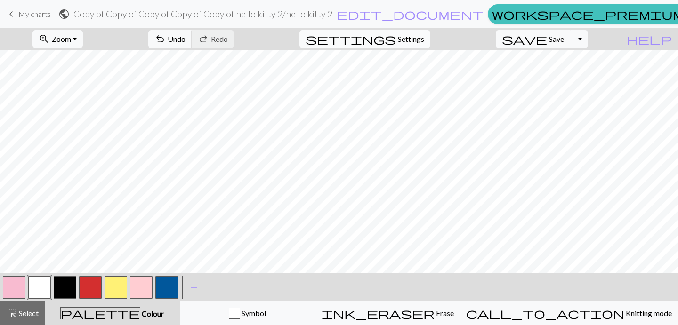
click at [410, 37] on span "Settings" at bounding box center [411, 38] width 26 height 11
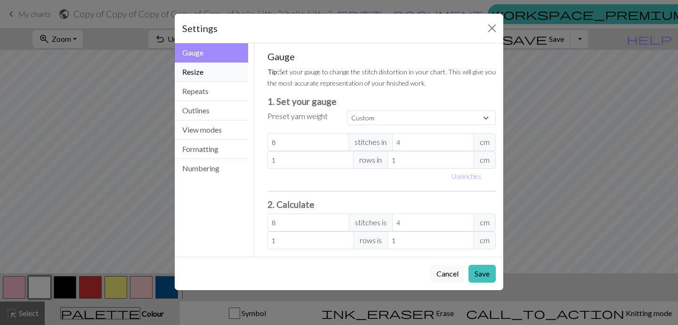
click at [210, 79] on button "Resize" at bounding box center [211, 72] width 73 height 19
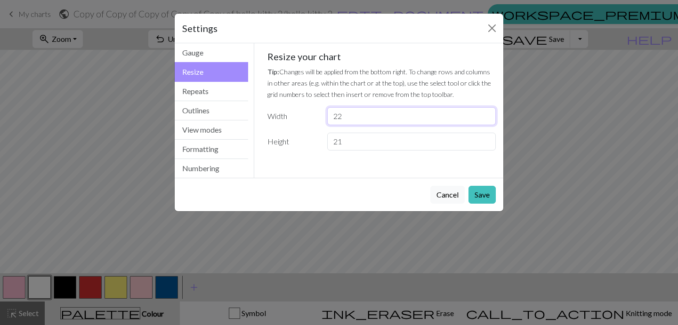
drag, startPoint x: 346, startPoint y: 116, endPoint x: 319, endPoint y: 116, distance: 27.3
click at [319, 116] on div "Width 22" at bounding box center [382, 116] width 240 height 18
type input "2"
click at [223, 54] on button "Gauge" at bounding box center [211, 52] width 73 height 19
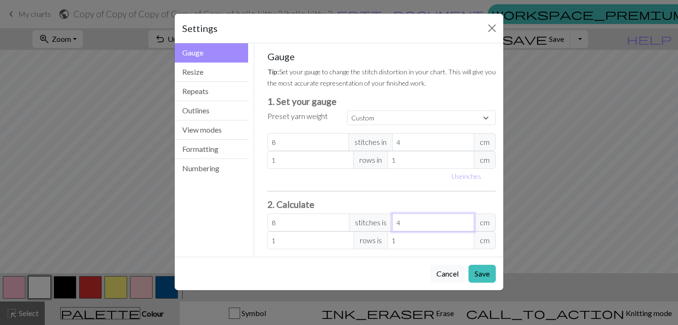
click at [407, 222] on input "4" at bounding box center [433, 223] width 82 height 18
type input "0"
type input "4"
type input "2"
type input "46"
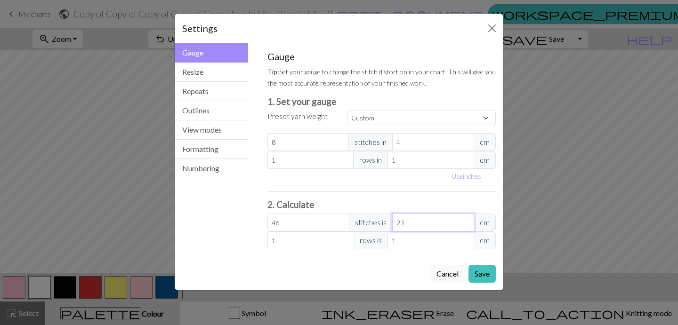
type input "23"
click at [400, 243] on input "1" at bounding box center [430, 241] width 87 height 18
type input "0"
type input "3"
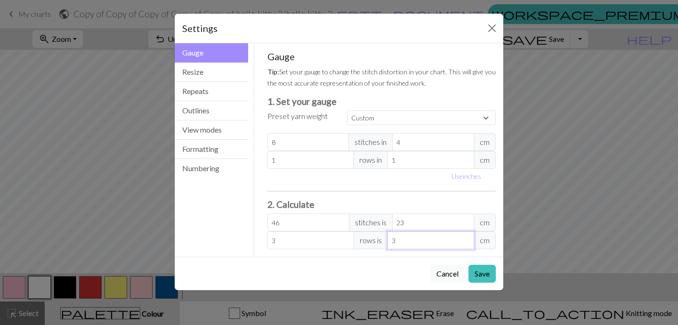
type input "32"
click at [391, 206] on h3 "2. Calculate" at bounding box center [381, 204] width 229 height 11
click at [221, 75] on button "Resize" at bounding box center [211, 72] width 73 height 19
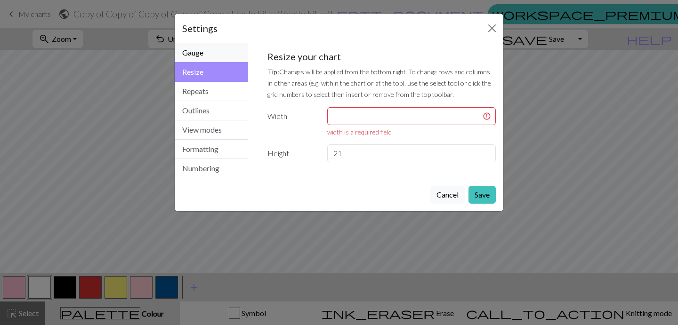
click at [214, 54] on button "Gauge" at bounding box center [211, 52] width 73 height 19
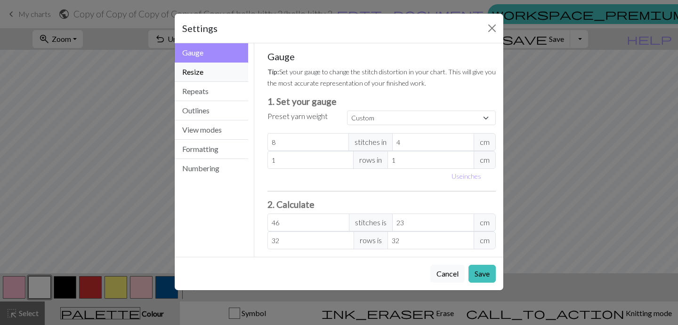
click at [213, 77] on button "Resize" at bounding box center [211, 72] width 73 height 19
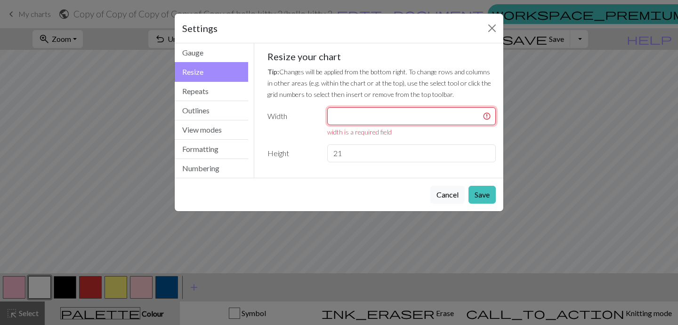
click at [339, 112] on input "number" at bounding box center [411, 116] width 169 height 18
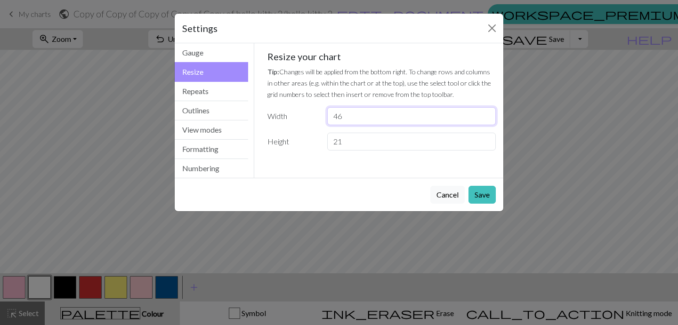
type input "46"
drag, startPoint x: 345, startPoint y: 138, endPoint x: 310, endPoint y: 138, distance: 34.4
click at [310, 138] on div "Height 21" at bounding box center [382, 142] width 240 height 18
type input "32"
click at [482, 194] on button "Save" at bounding box center [481, 195] width 27 height 18
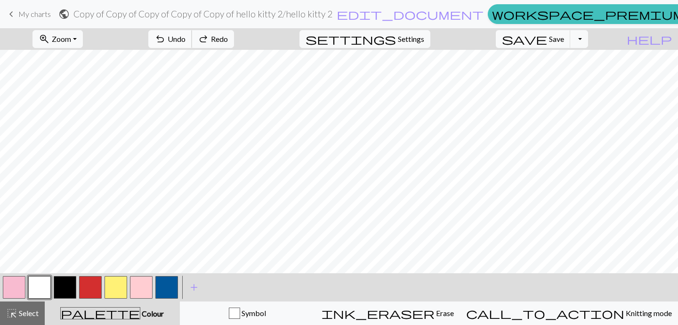
click at [192, 36] on button "undo Undo Undo" at bounding box center [170, 39] width 44 height 18
click at [24, 16] on span "My charts" at bounding box center [34, 13] width 32 height 9
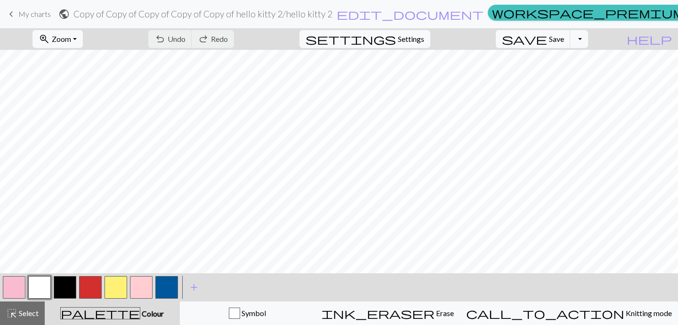
click at [40, 22] on link "keyboard_arrow_left My charts" at bounding box center [28, 14] width 45 height 16
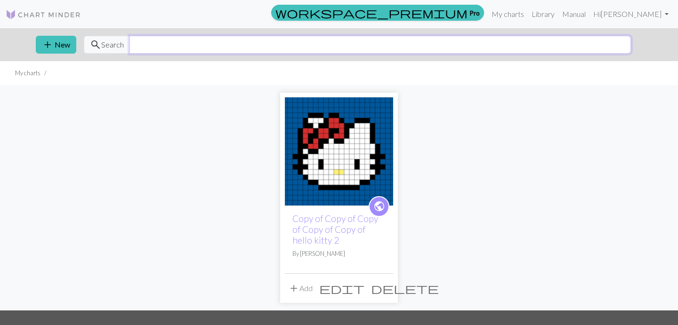
click at [132, 47] on input "text" at bounding box center [379, 45] width 501 height 18
click at [558, 16] on link "Library" at bounding box center [543, 14] width 31 height 19
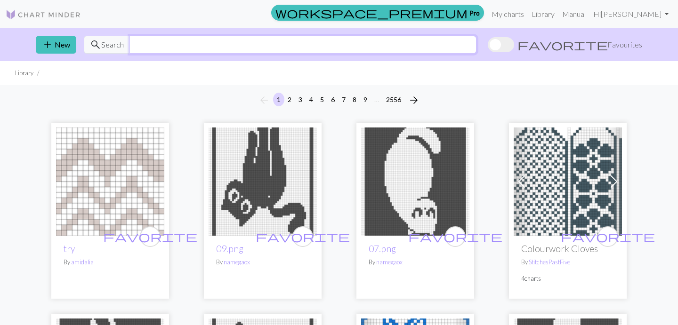
click at [197, 43] on input "text" at bounding box center [302, 45] width 347 height 18
type input "hello kitty"
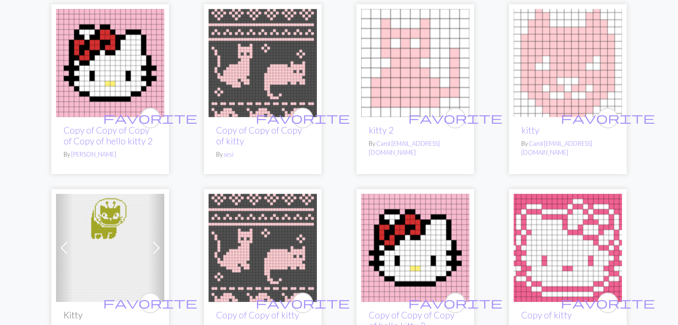
scroll to position [1507, 0]
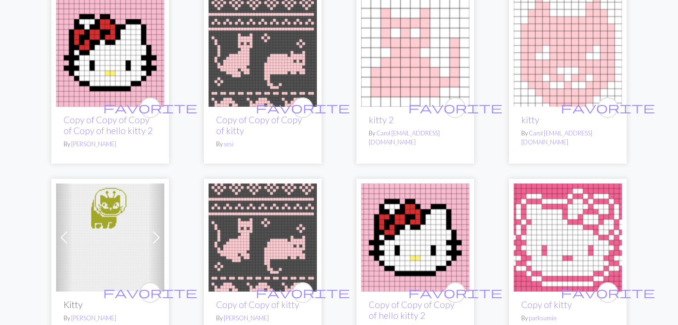
click at [411, 270] on img at bounding box center [415, 238] width 108 height 108
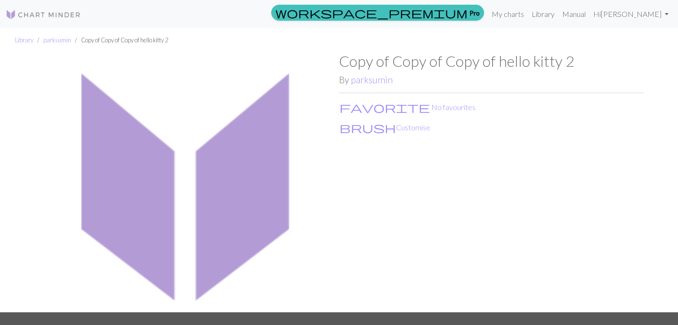
click at [237, 141] on img at bounding box center [186, 182] width 305 height 260
click at [370, 124] on button "brush Customise" at bounding box center [385, 127] width 92 height 12
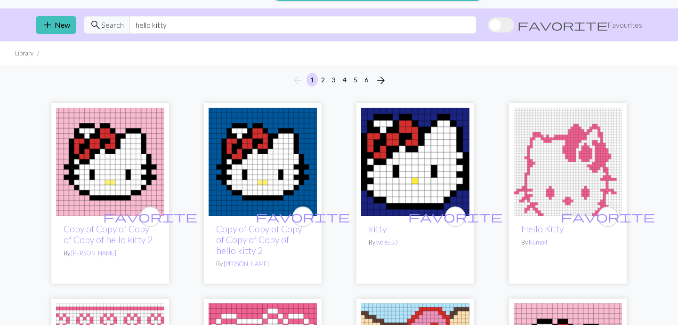
scroll to position [23, 0]
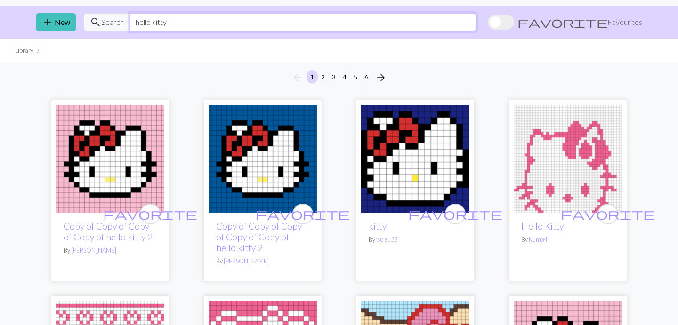
click at [203, 18] on input "hello kitty" at bounding box center [302, 22] width 347 height 18
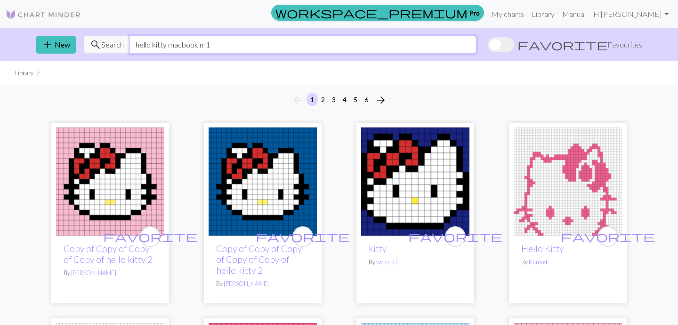
type input "hello kitty macbook m1"
click at [286, 182] on img at bounding box center [263, 182] width 108 height 108
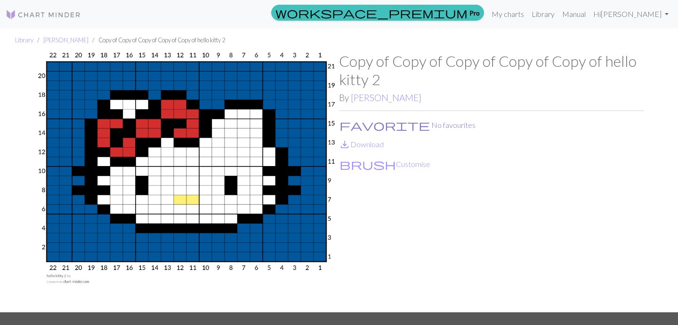
click at [378, 128] on button "favorite No favourites" at bounding box center [407, 125] width 137 height 12
click at [368, 164] on button "brush Customise" at bounding box center [385, 164] width 92 height 12
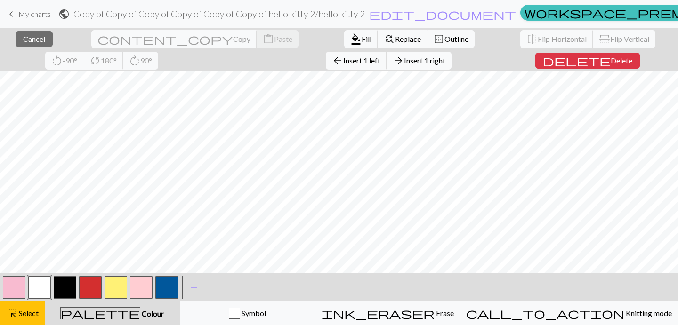
click at [404, 60] on span "Insert 1 right" at bounding box center [424, 60] width 41 height 9
click at [520, 45] on button "flip Flip Horizontal" at bounding box center [556, 39] width 73 height 18
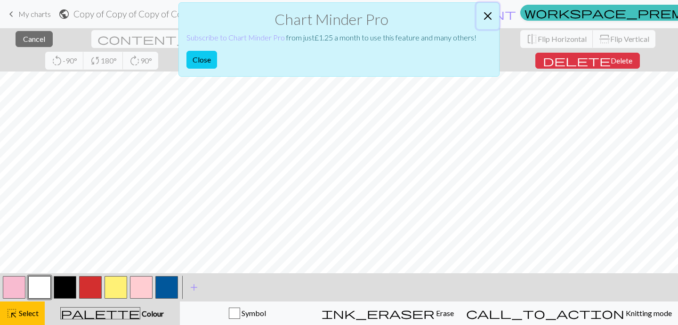
click at [488, 16] on button "Close" at bounding box center [487, 16] width 23 height 26
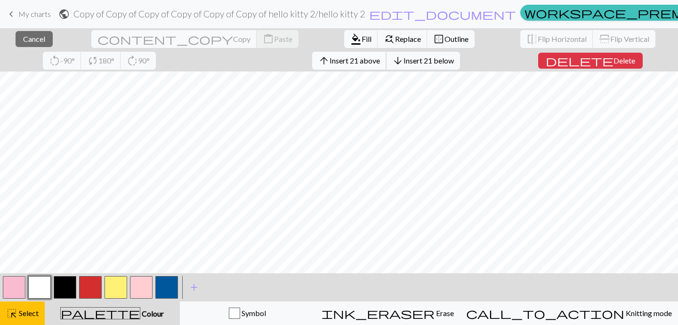
click at [330, 64] on span "Insert 21 above" at bounding box center [355, 60] width 50 height 9
click at [403, 60] on span "Insert 16 right" at bounding box center [426, 60] width 46 height 9
click at [404, 64] on span "Insert 1 right" at bounding box center [424, 60] width 41 height 9
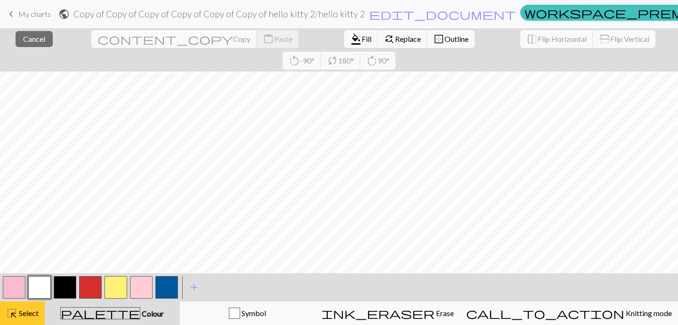
click at [25, 315] on span "Select" at bounding box center [27, 313] width 21 height 9
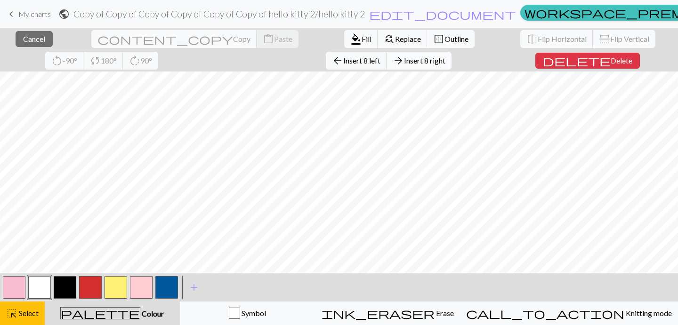
click at [404, 64] on span "Insert 8 right" at bounding box center [424, 60] width 41 height 9
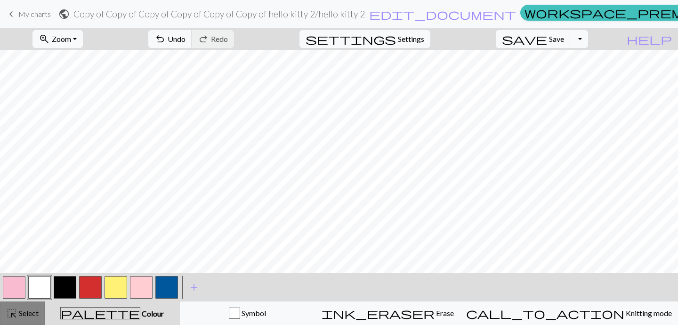
click at [16, 317] on span "highlight_alt" at bounding box center [11, 313] width 11 height 13
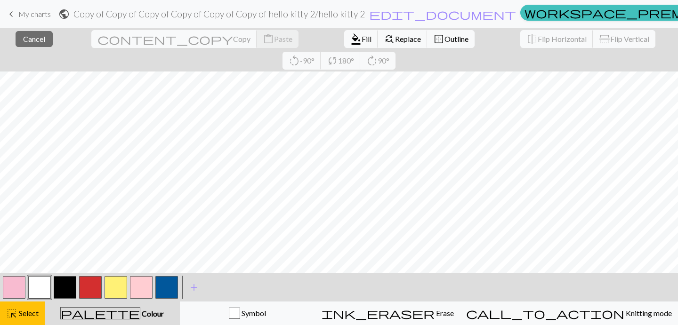
scroll to position [16, 0]
click at [362, 34] on span "Fill" at bounding box center [367, 38] width 10 height 9
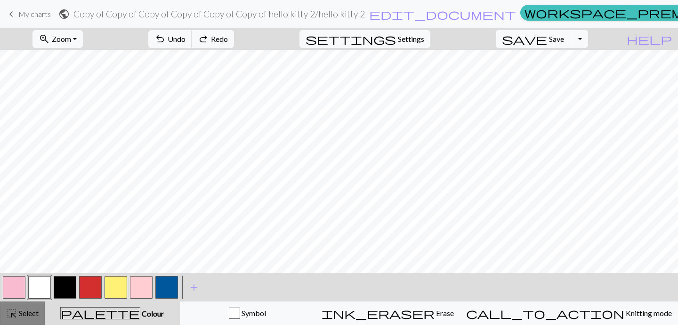
click at [33, 315] on span "Select" at bounding box center [27, 313] width 21 height 9
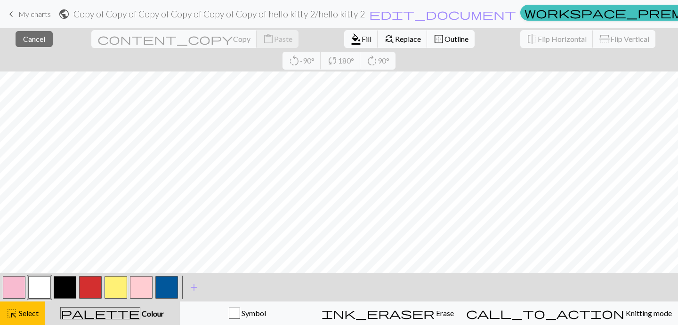
click at [444, 43] on span "Outline" at bounding box center [456, 38] width 24 height 9
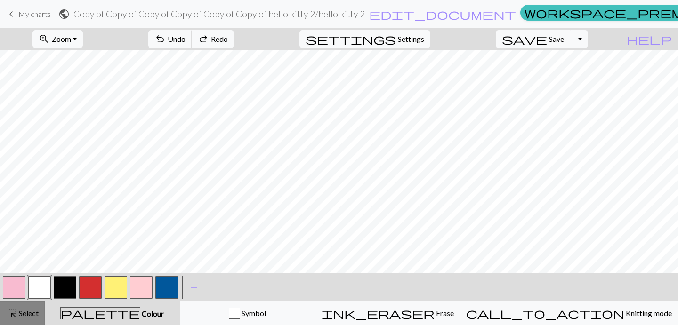
click at [34, 311] on span "Select" at bounding box center [27, 313] width 21 height 9
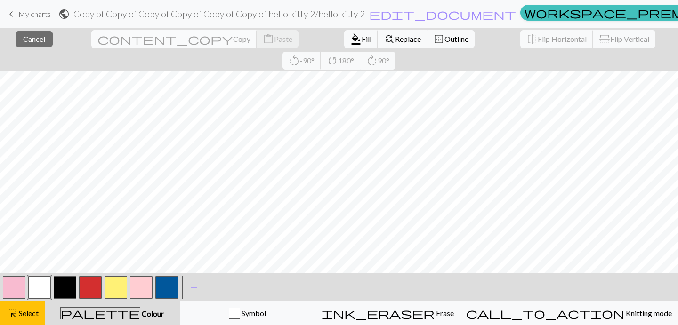
click at [233, 37] on span "Copy" at bounding box center [241, 38] width 17 height 9
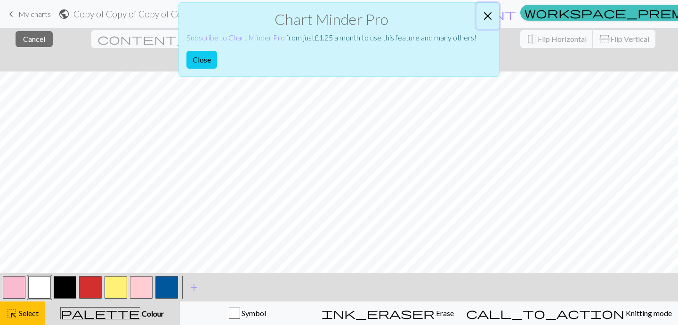
click at [488, 14] on button "Close" at bounding box center [487, 16] width 23 height 26
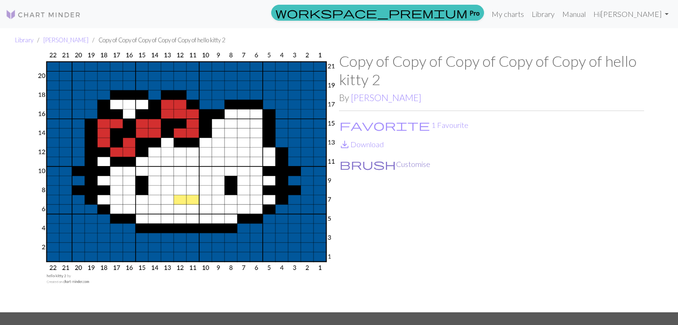
click at [364, 166] on button "brush Customise" at bounding box center [385, 164] width 92 height 12
